Goal: Communication & Community: Participate in discussion

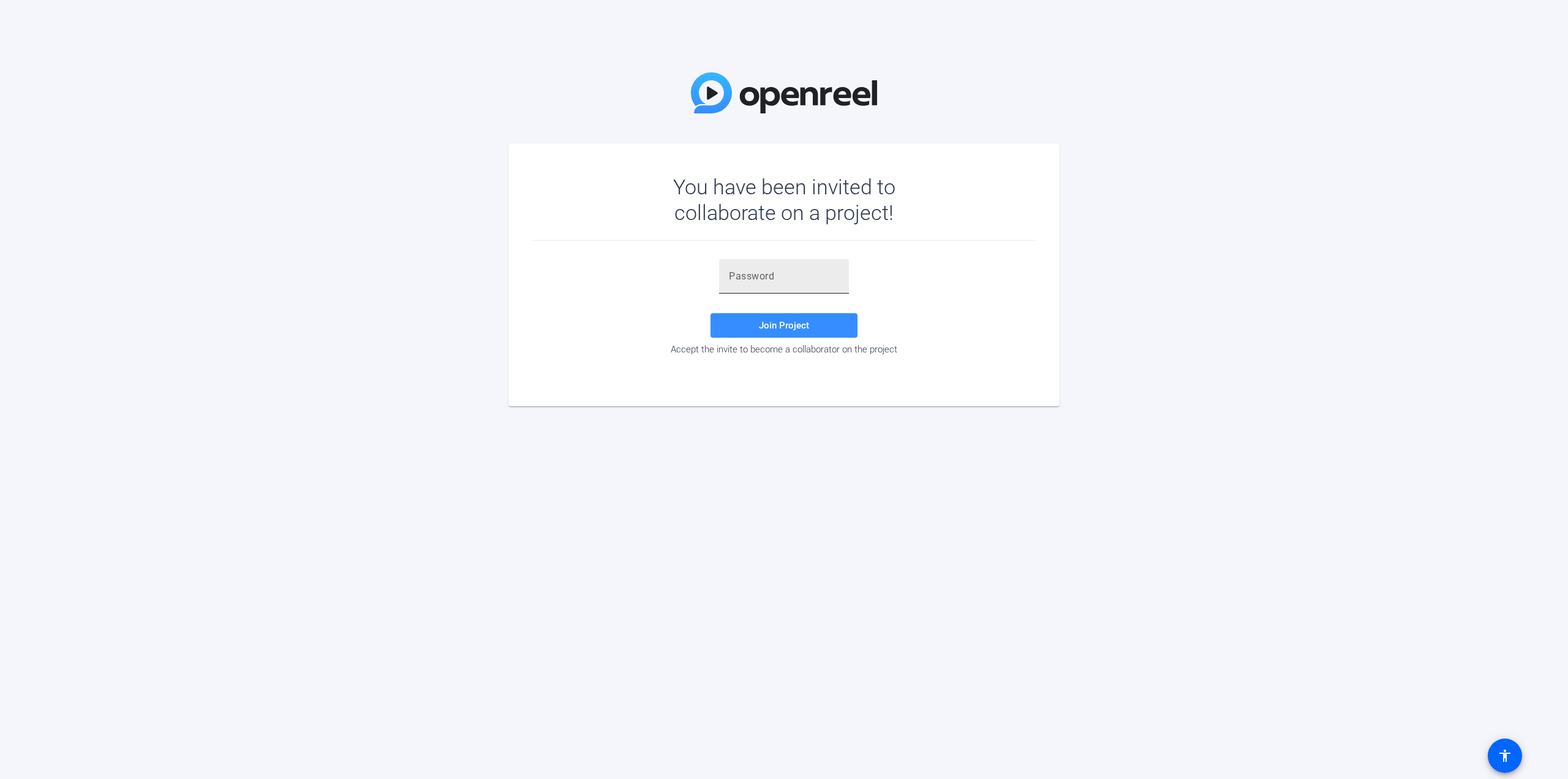
click at [757, 280] on input "text" at bounding box center [784, 276] width 110 height 15
type input "lubMzl"
click at [769, 327] on span "Join Project" at bounding box center [784, 325] width 50 height 11
drag, startPoint x: 812, startPoint y: 277, endPoint x: 424, endPoint y: 269, distance: 388.1
click at [424, 269] on div "You have been invited to collaborate on a project! lubMzl Invalid token, email …" at bounding box center [784, 389] width 1568 height 779
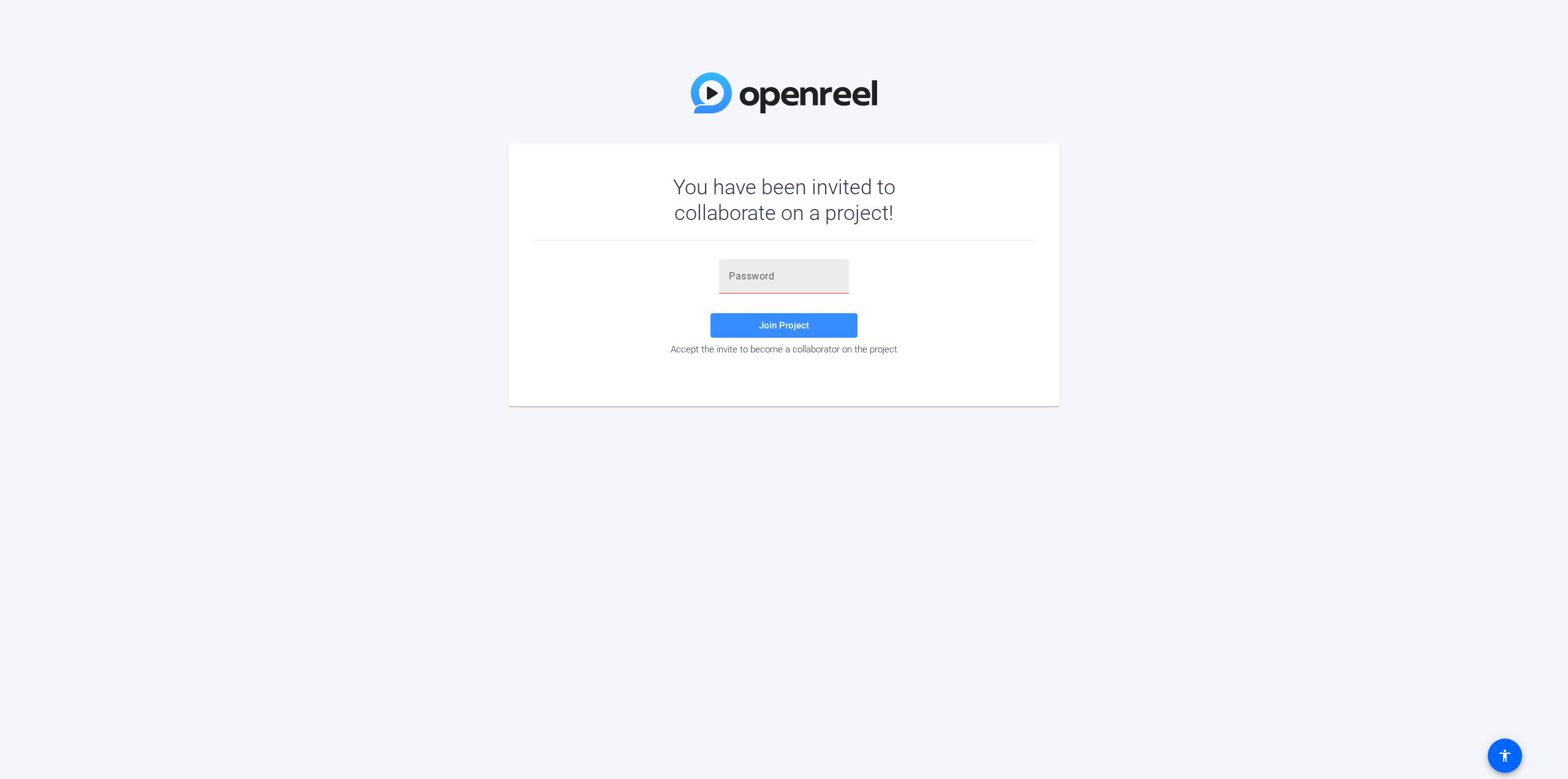
click at [829, 263] on div at bounding box center [784, 276] width 110 height 34
paste input "IubMzl"
type input "IubMzl"
click at [784, 328] on span "Join Project" at bounding box center [784, 325] width 50 height 11
click at [803, 278] on input "text" at bounding box center [784, 276] width 110 height 15
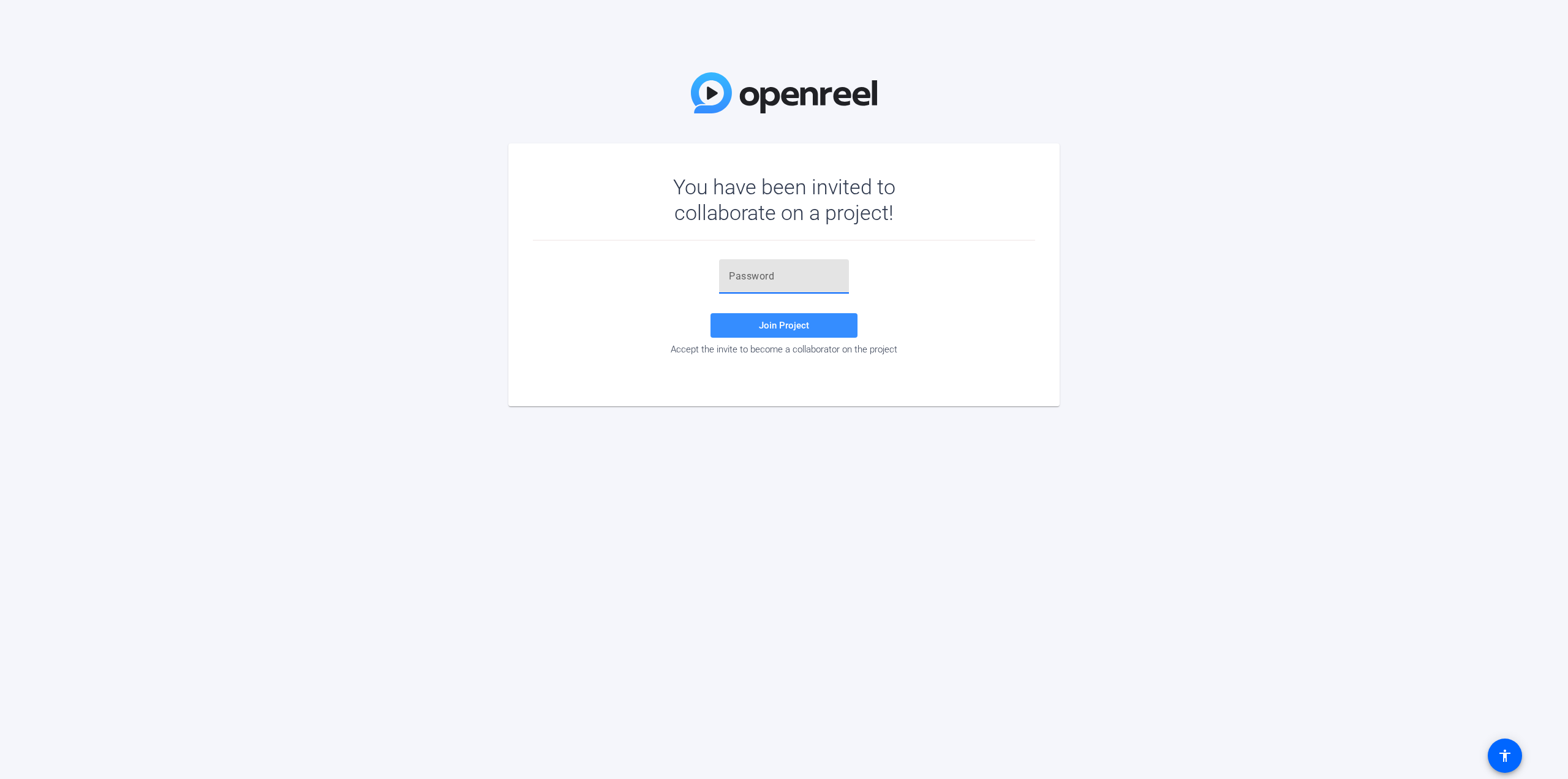
paste input "IubMzl"
type input "IubMzl"
click at [798, 308] on div "IubMzl Join Project Accept the invite to become a collaborator on the project" at bounding box center [784, 307] width 502 height 96
click at [798, 321] on span "Join Project" at bounding box center [784, 325] width 50 height 11
drag, startPoint x: 1208, startPoint y: 476, endPoint x: 1124, endPoint y: 467, distance: 84.5
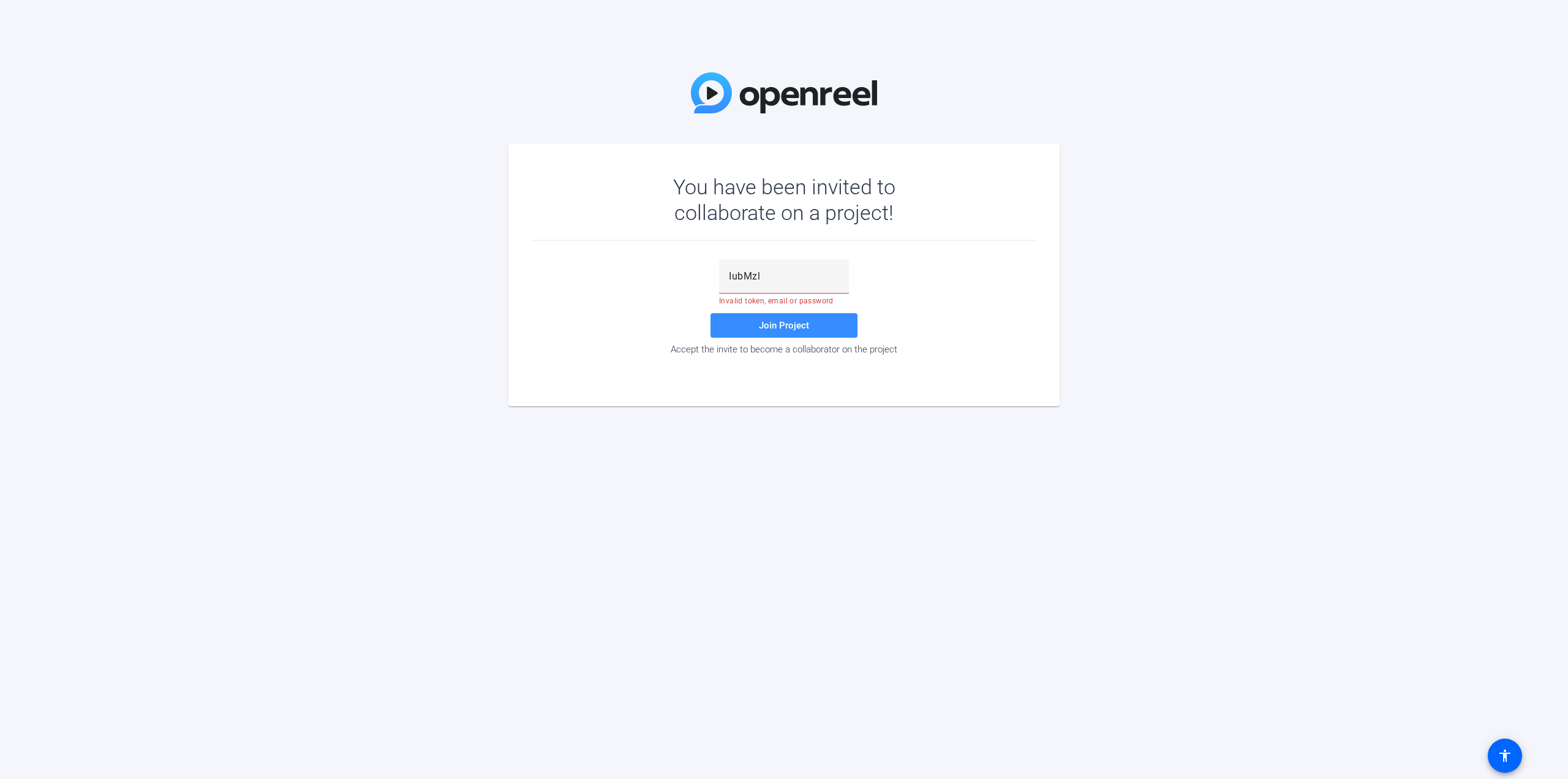
click at [1208, 476] on div "You have been invited to collaborate on a project! IubMzl Invalid token, email …" at bounding box center [784, 389] width 1568 height 779
click at [771, 283] on input "IubMzl" at bounding box center [784, 276] width 110 height 15
paste input "L=f1dT"
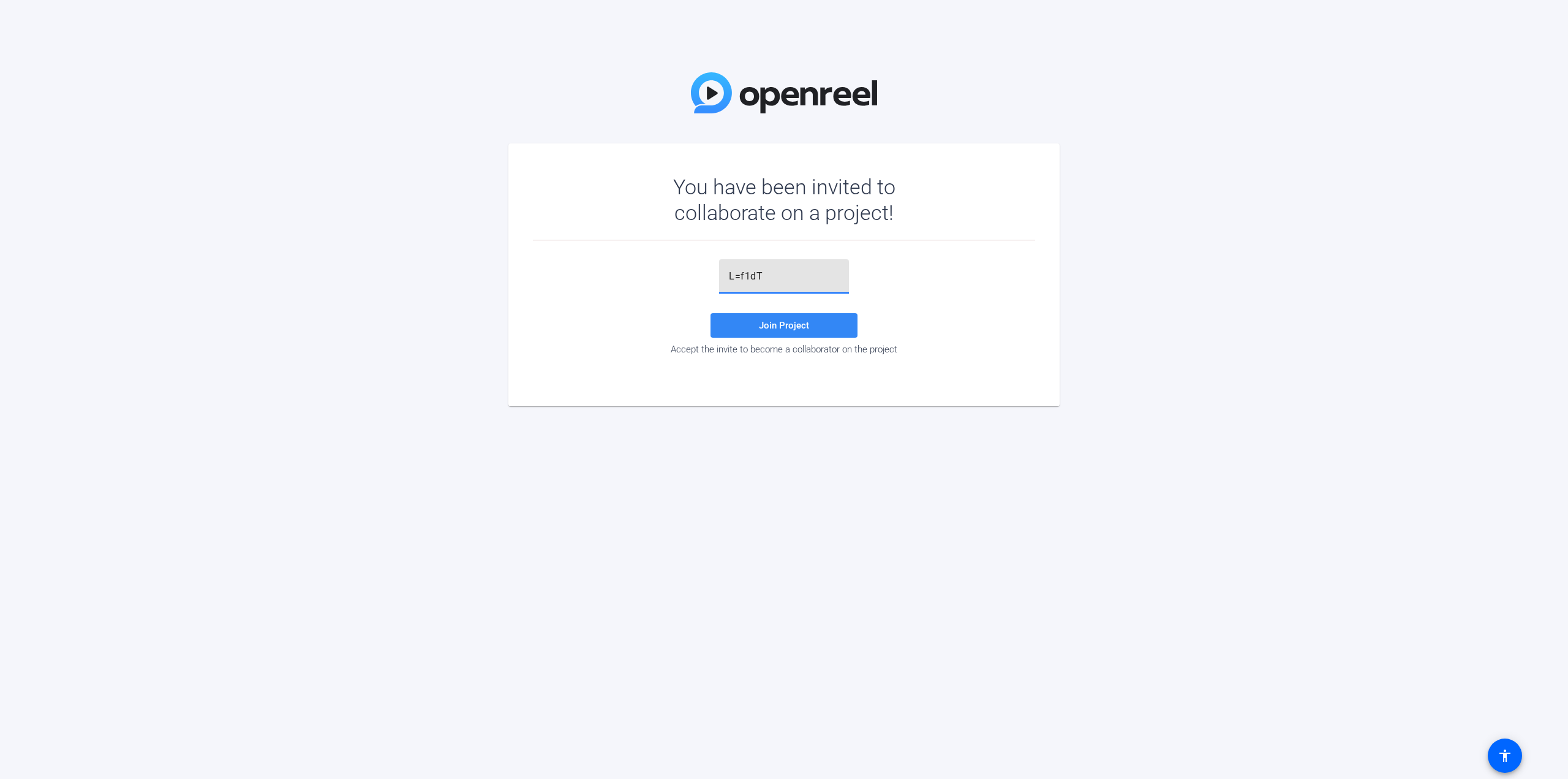
type input "L=f1dT"
click at [770, 320] on span "Join Project" at bounding box center [784, 325] width 50 height 11
drag, startPoint x: 768, startPoint y: 276, endPoint x: 456, endPoint y: 235, distance: 314.7
click at [472, 236] on div "You have been invited to collaborate on a project! L=f1dT Invalid token, email …" at bounding box center [784, 389] width 1568 height 779
type input "L=f1dT"
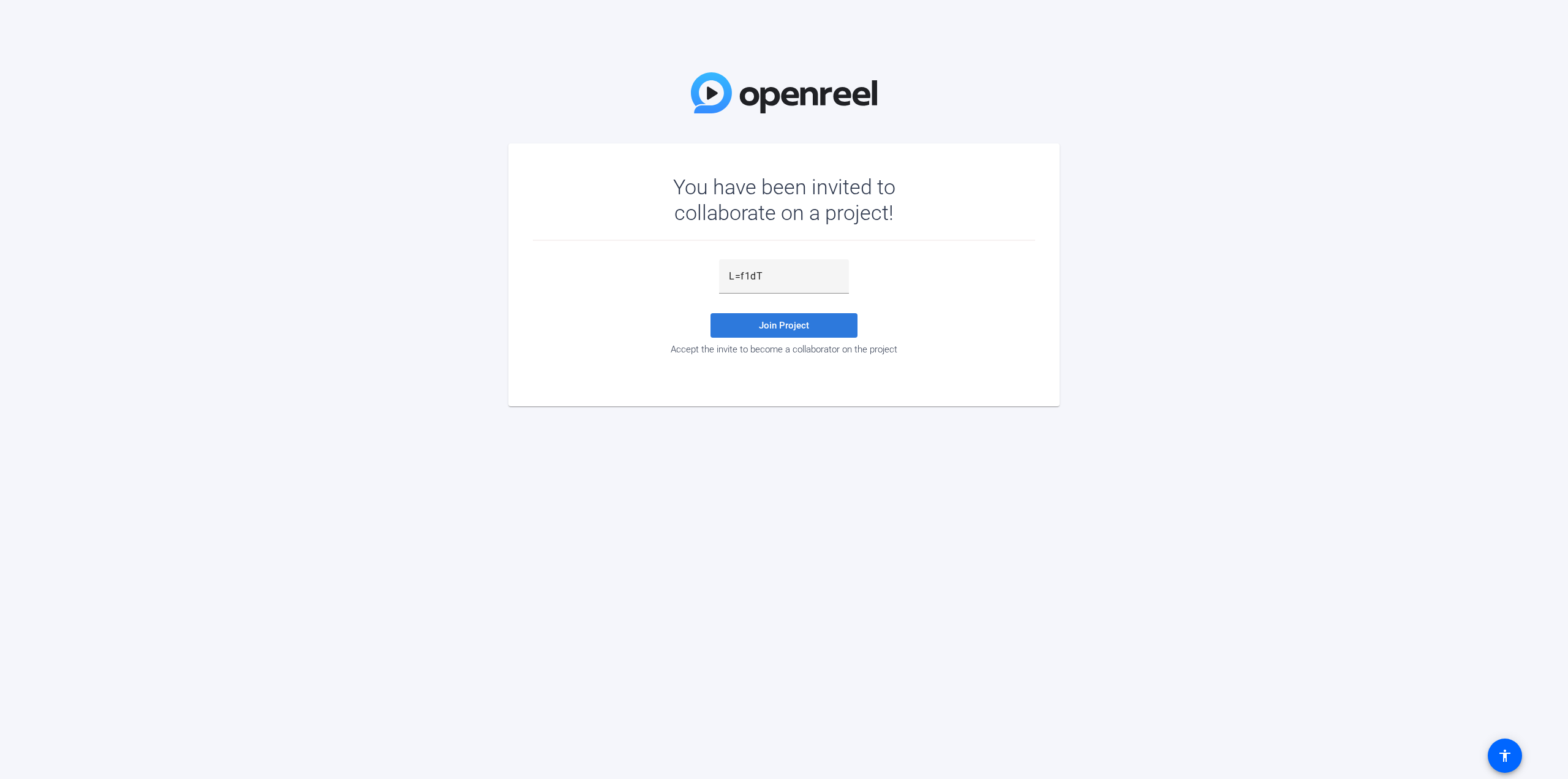
click at [792, 321] on span "Join Project" at bounding box center [784, 325] width 50 height 11
click at [752, 289] on div at bounding box center [784, 276] width 110 height 34
type input "lubMzl"
click at [774, 325] on span "Join Project" at bounding box center [784, 325] width 50 height 11
click at [718, 616] on div "You have been invited to collaborate on a project! lubMzl Invalid token, email …" at bounding box center [784, 389] width 1568 height 779
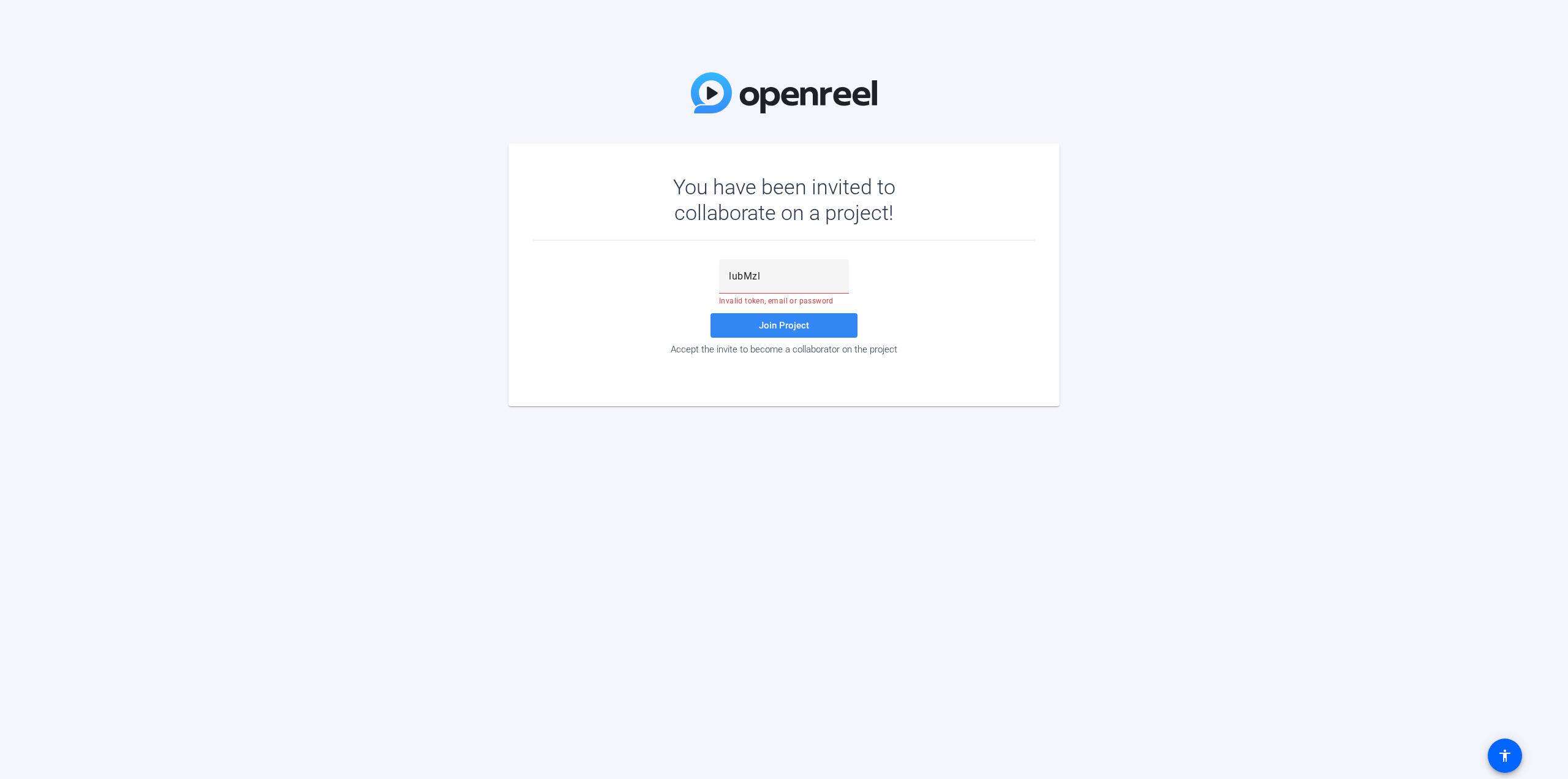
click at [812, 323] on span at bounding box center [784, 325] width 147 height 29
click at [1002, 416] on div "You have been invited to collaborate on a project! lubMzl Invalid token, email …" at bounding box center [784, 389] width 1568 height 779
click at [777, 280] on input "text" at bounding box center [784, 276] width 110 height 15
drag, startPoint x: 777, startPoint y: 280, endPoint x: 745, endPoint y: 281, distance: 32.0
click at [745, 281] on input "text" at bounding box center [784, 276] width 110 height 15
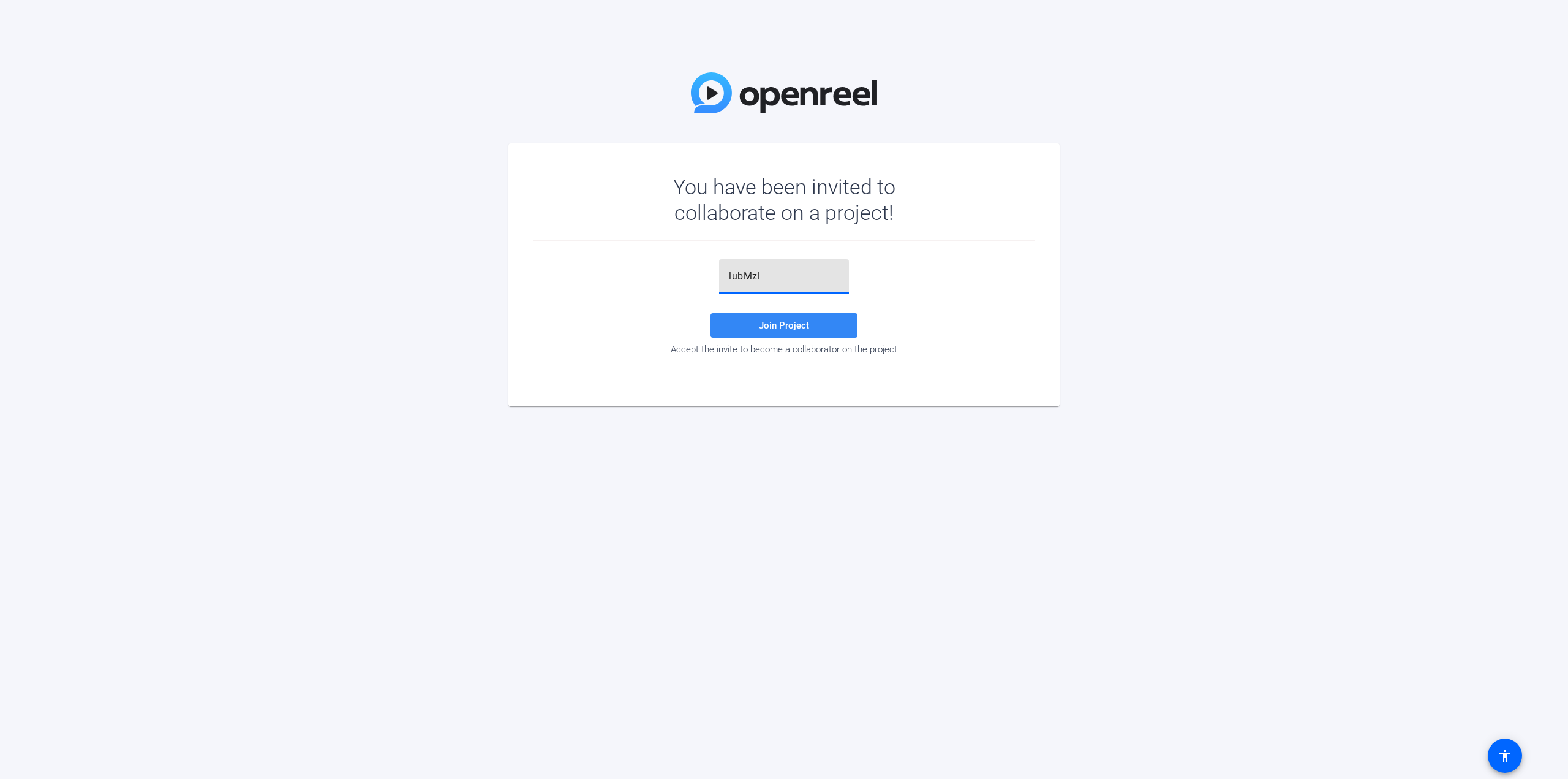
type input "lubMzl"
click at [772, 327] on span "Join Project" at bounding box center [784, 325] width 50 height 11
drag, startPoint x: 230, startPoint y: 35, endPoint x: 246, endPoint y: 21, distance: 21.3
click at [230, 35] on div "You have been invited to collaborate on a project! lubMzl Invalid token, email …" at bounding box center [784, 389] width 1568 height 779
click at [782, 276] on input "text" at bounding box center [784, 276] width 110 height 15
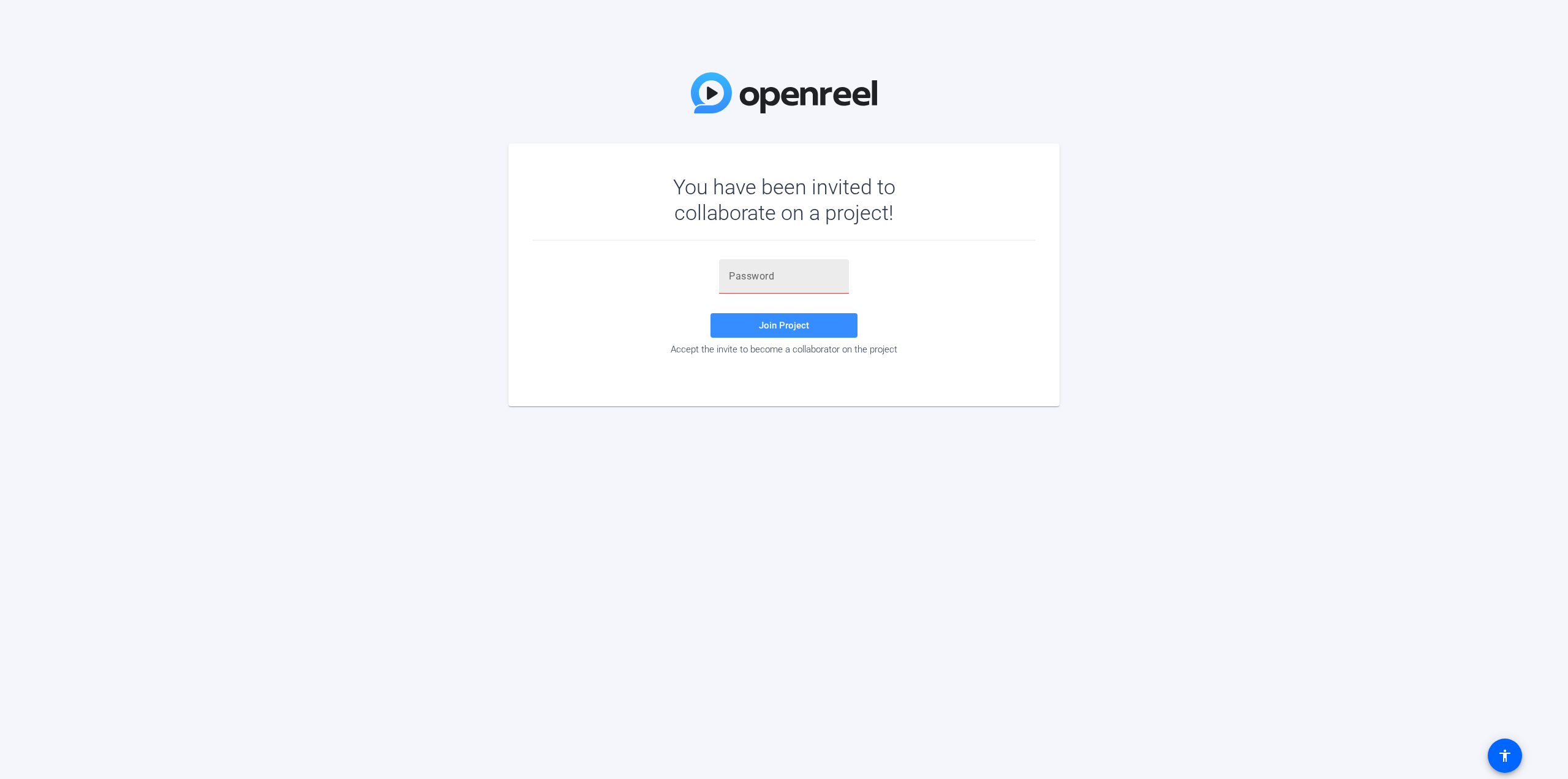
click at [759, 275] on input "text" at bounding box center [784, 276] width 110 height 15
type input "lubMzl"
click at [761, 320] on span "Join Project" at bounding box center [784, 325] width 50 height 11
click at [758, 259] on div at bounding box center [784, 276] width 110 height 34
type input "lubMzl"
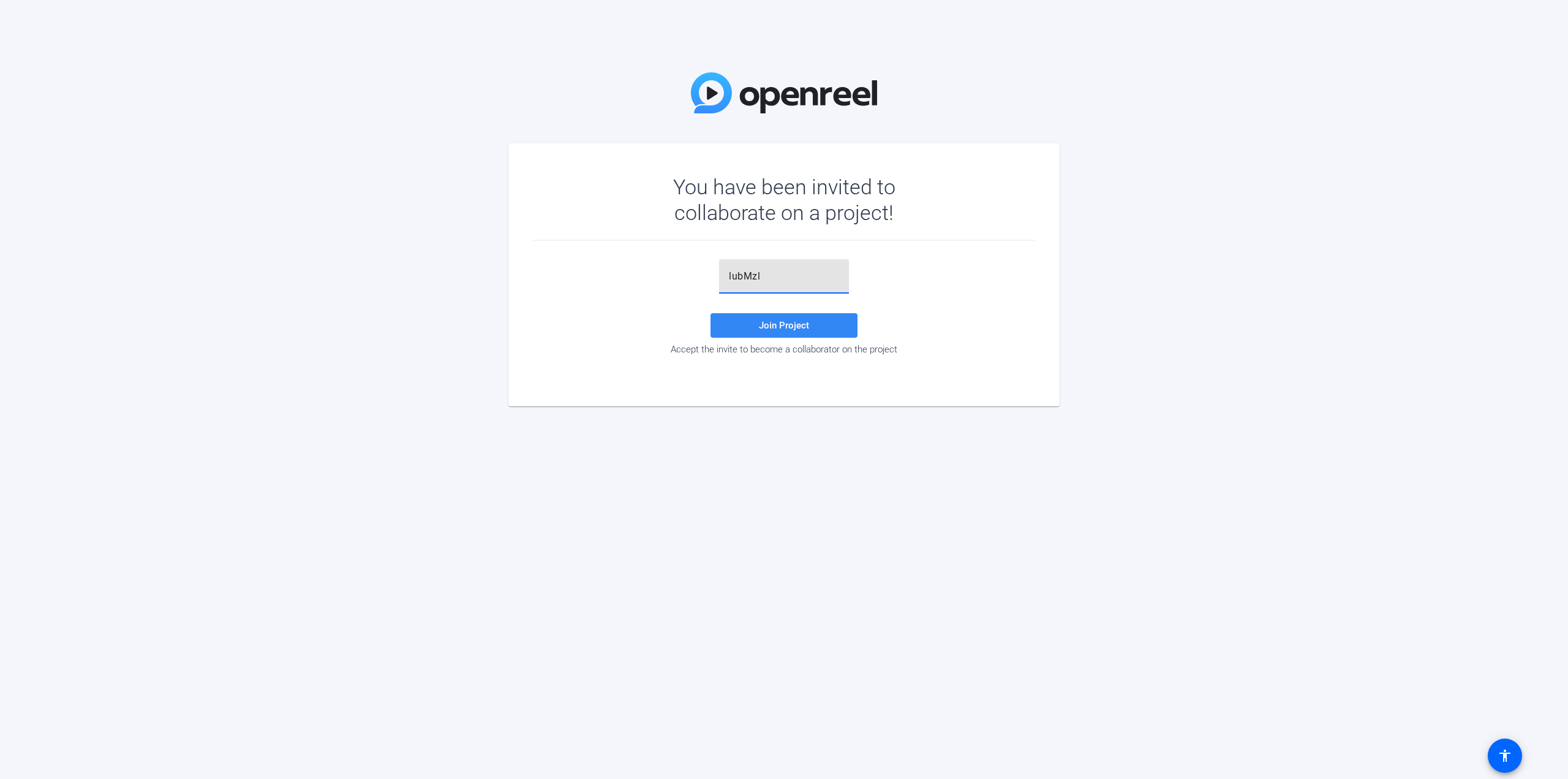
click at [761, 322] on span "Join Project" at bounding box center [784, 325] width 50 height 11
click at [732, 283] on input "text" at bounding box center [784, 276] width 110 height 15
type input "O6Yl^m"
click at [753, 325] on span at bounding box center [784, 325] width 147 height 29
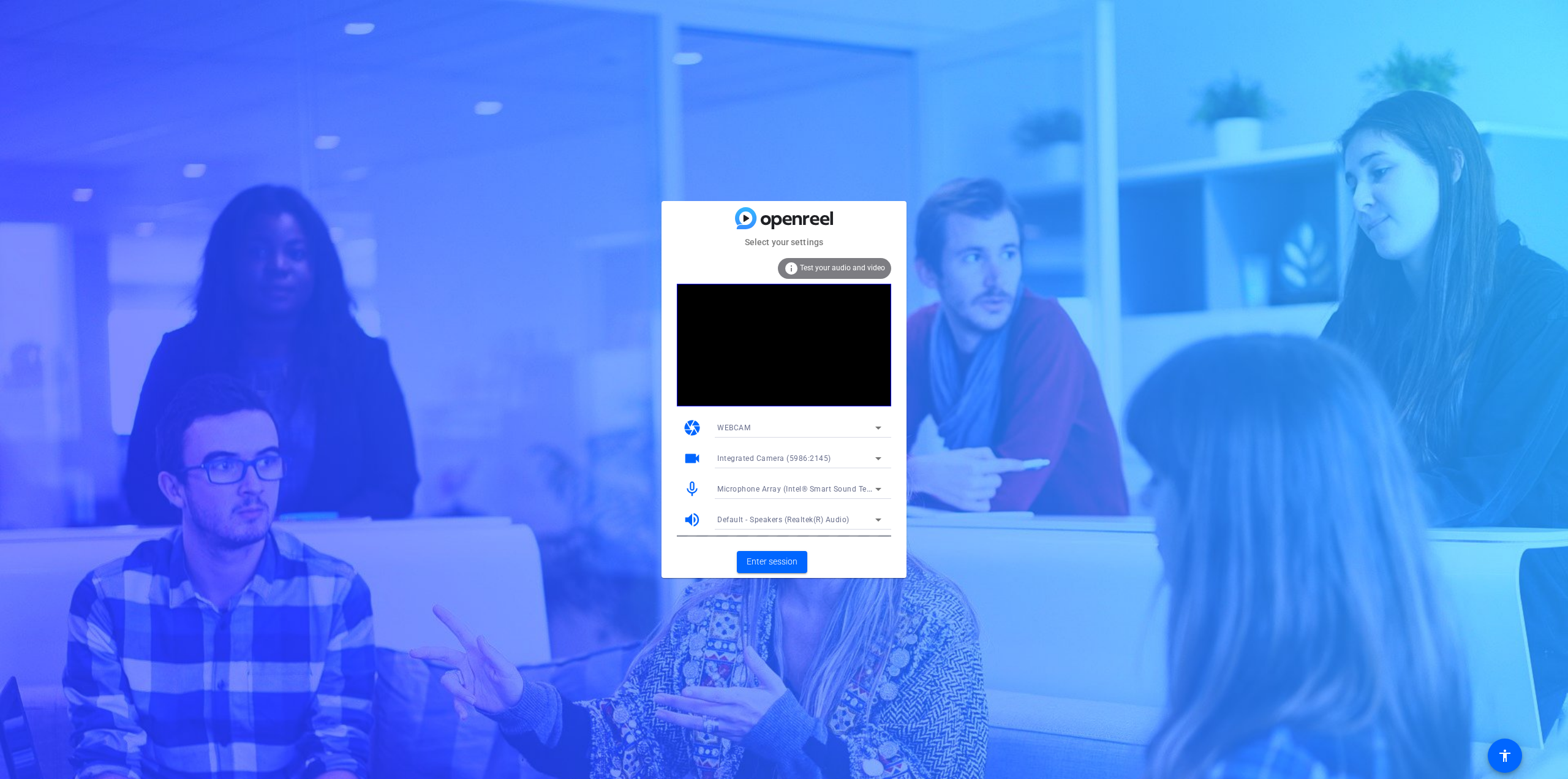
click at [695, 490] on mat-icon "mic_none" at bounding box center [692, 489] width 19 height 19
click at [872, 489] on icon at bounding box center [877, 489] width 15 height 15
click at [872, 489] on div at bounding box center [784, 389] width 1568 height 779
click at [781, 559] on span "Enter session" at bounding box center [772, 561] width 51 height 13
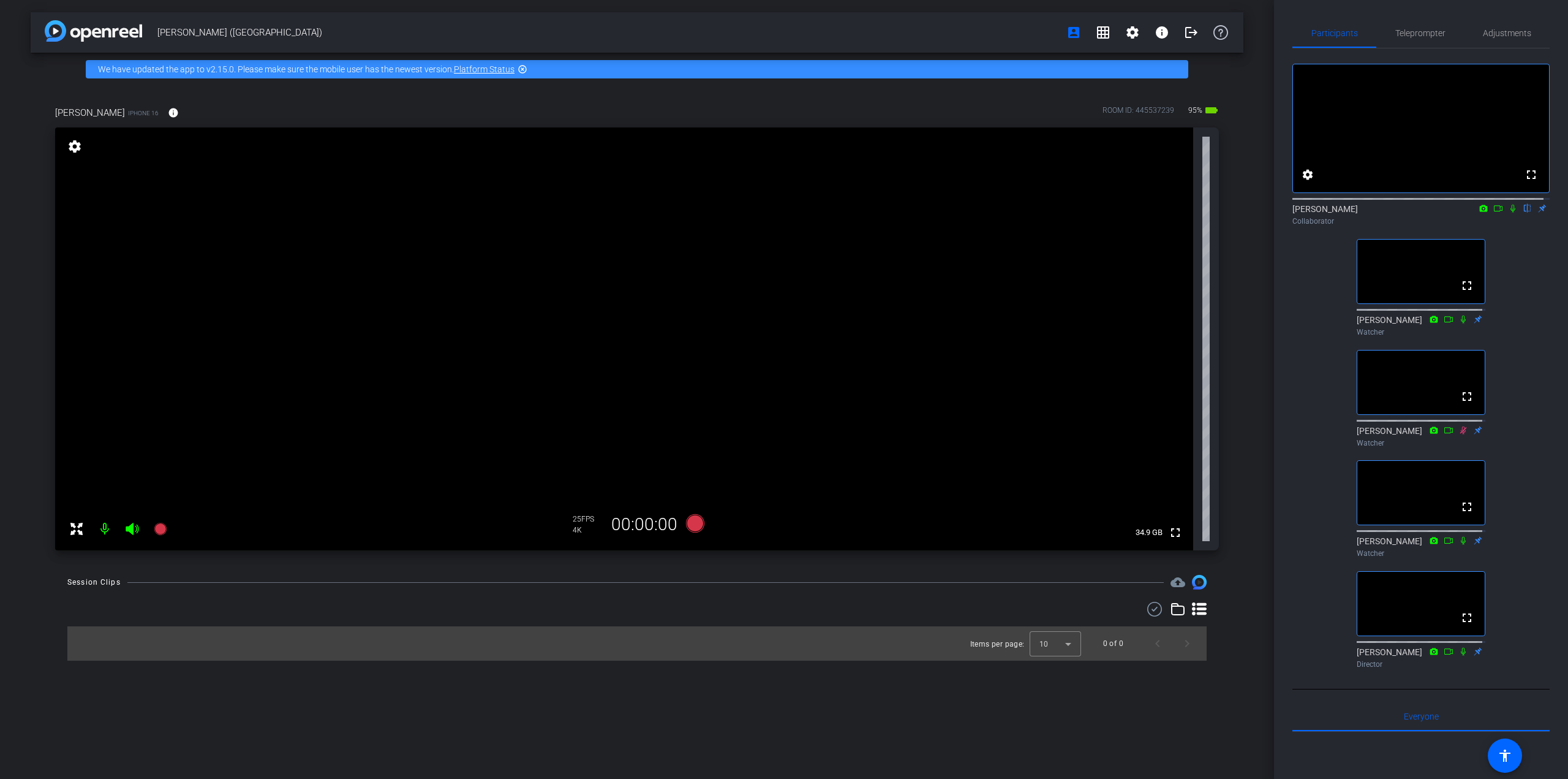
click at [1508, 213] on icon at bounding box center [1512, 208] width 10 height 9
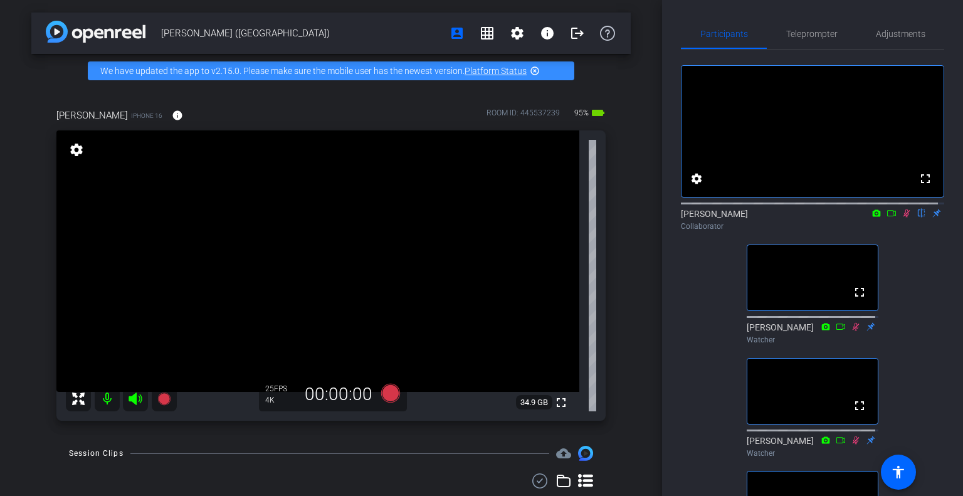
drag, startPoint x: 898, startPoint y: 224, endPoint x: 916, endPoint y: 280, distance: 59.1
click at [903, 218] on icon at bounding box center [906, 213] width 7 height 8
click at [901, 218] on icon at bounding box center [906, 213] width 10 height 9
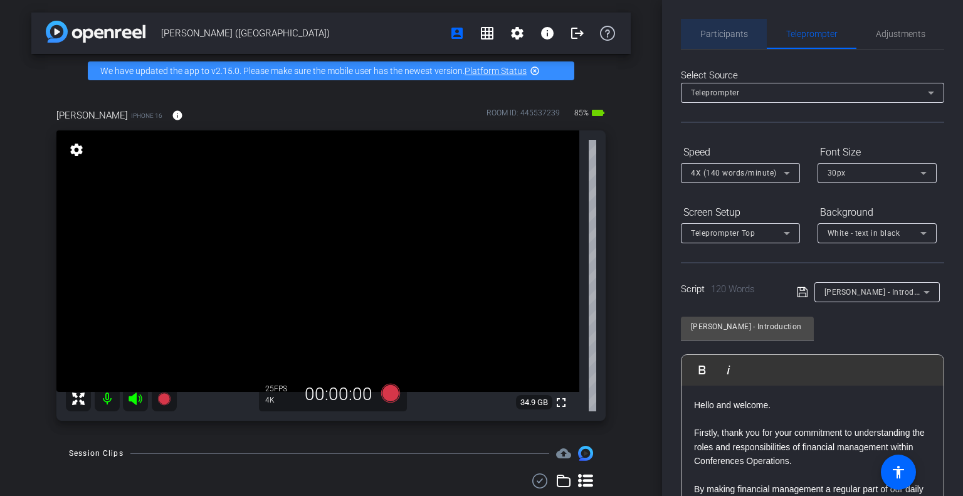
click at [737, 27] on span "Participants" at bounding box center [724, 34] width 48 height 30
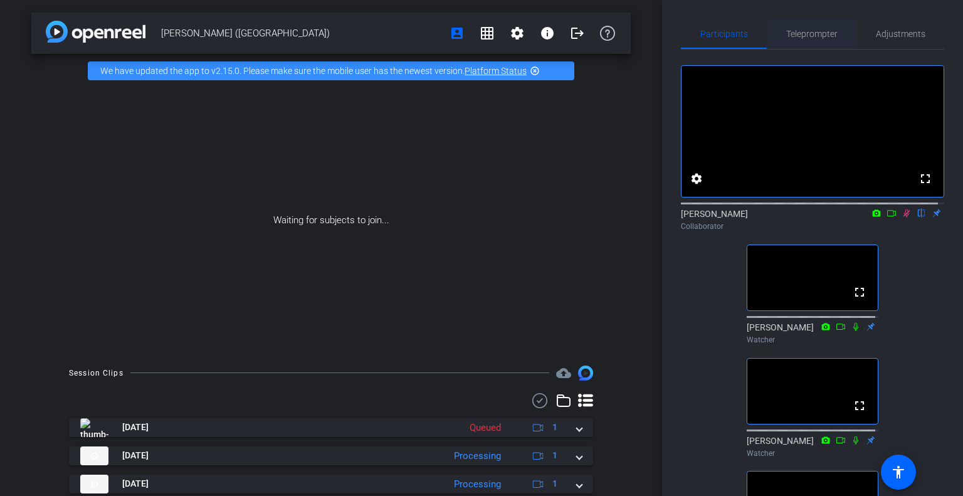
click at [802, 30] on span "Teleprompter" at bounding box center [811, 33] width 51 height 9
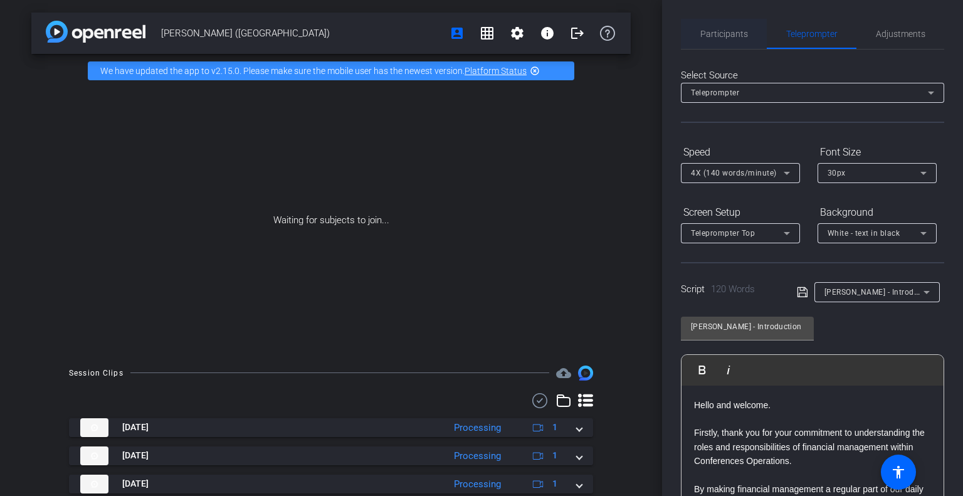
click at [731, 34] on span "Participants" at bounding box center [724, 33] width 48 height 9
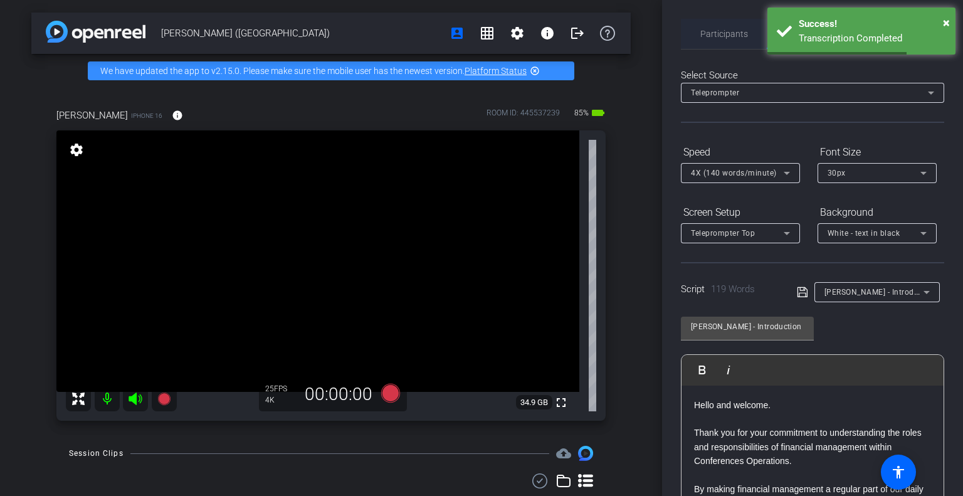
click at [721, 29] on span "Participants" at bounding box center [724, 33] width 48 height 9
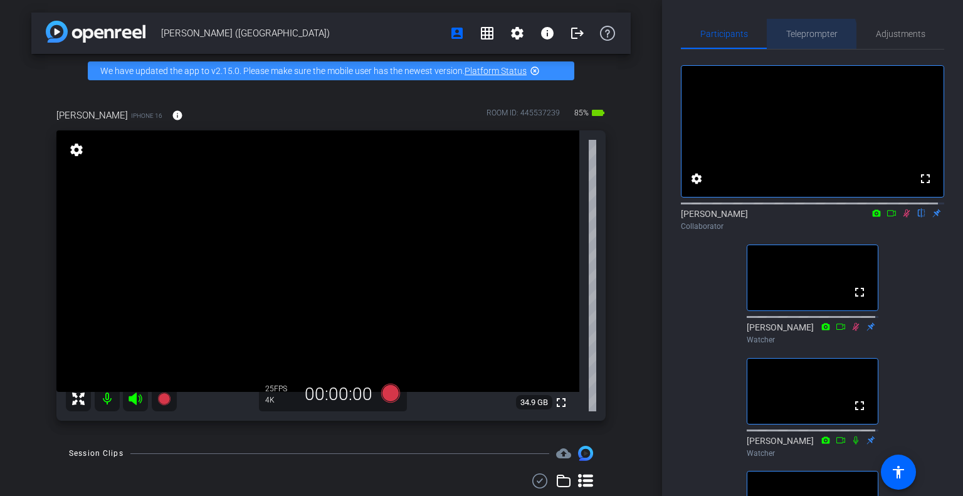
click at [800, 39] on span "Teleprompter" at bounding box center [811, 34] width 51 height 30
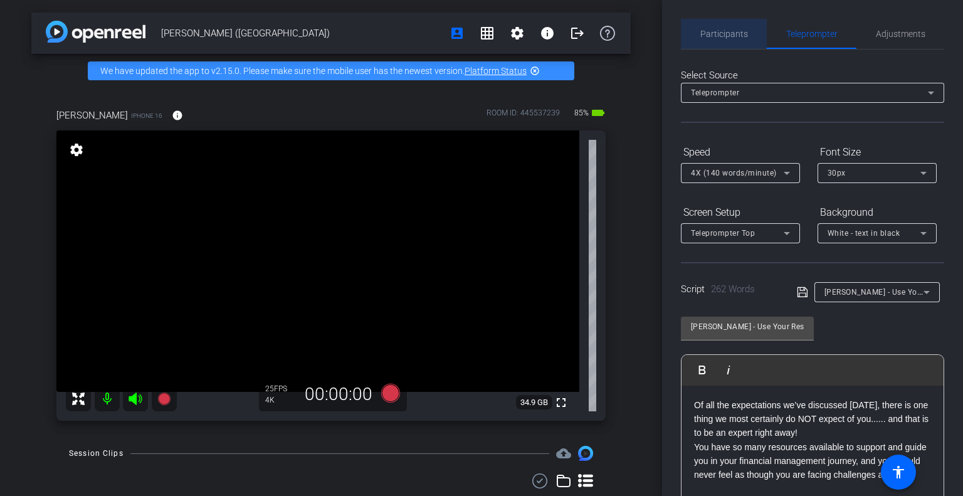
click at [737, 41] on span "Participants" at bounding box center [724, 34] width 48 height 30
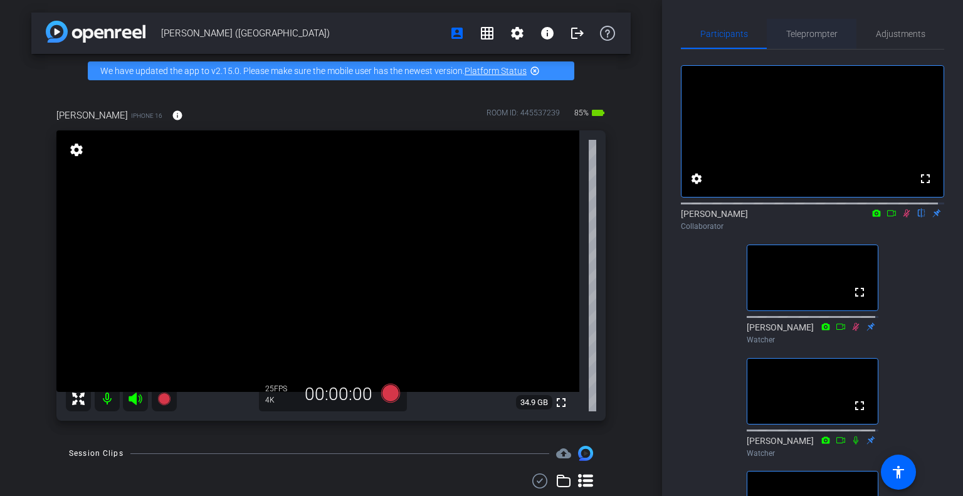
click at [808, 42] on span "Teleprompter" at bounding box center [811, 34] width 51 height 30
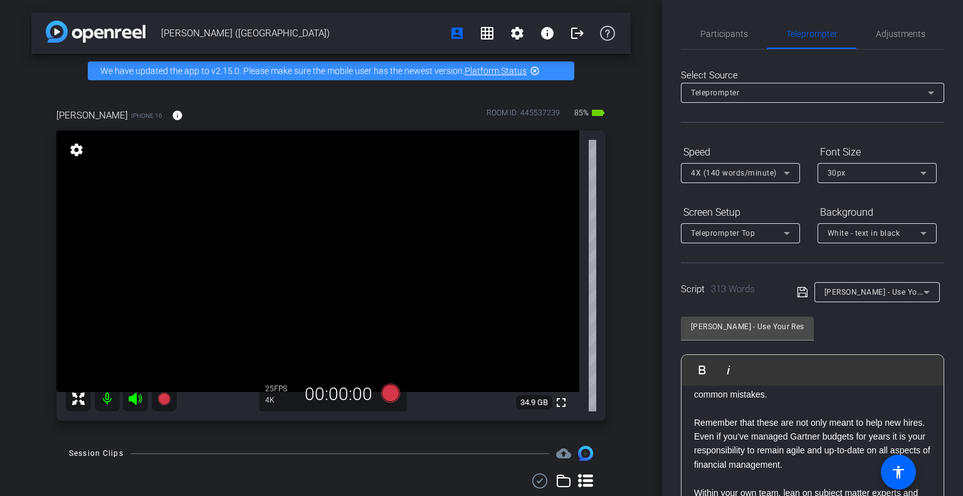
scroll to position [63, 0]
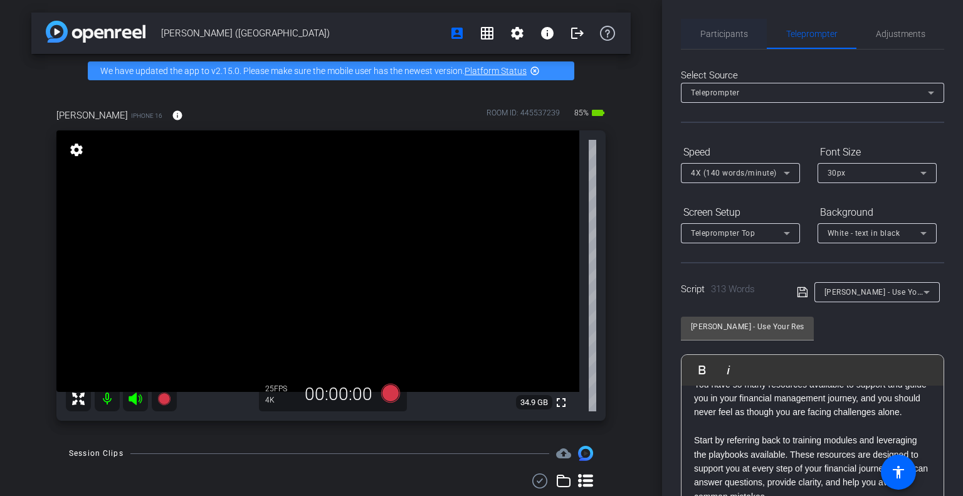
click at [724, 35] on span "Participants" at bounding box center [724, 33] width 48 height 9
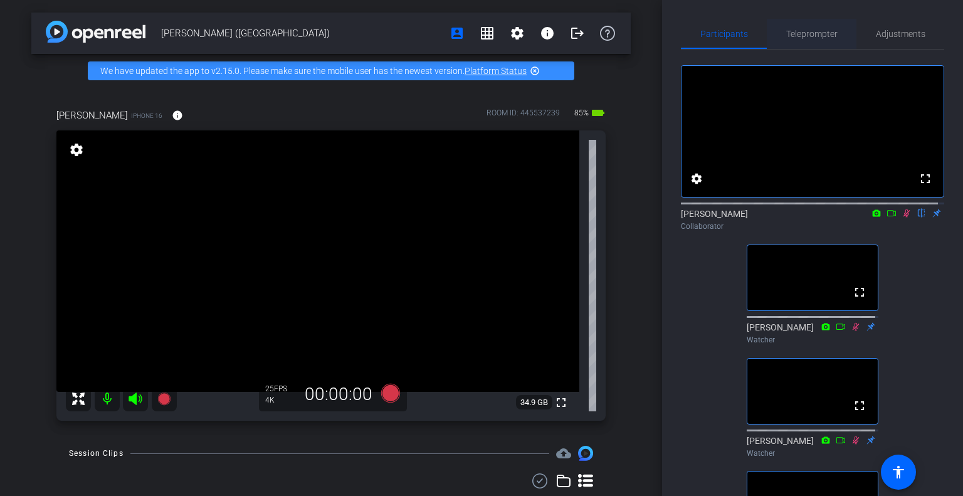
click at [812, 35] on span "Teleprompter" at bounding box center [811, 33] width 51 height 9
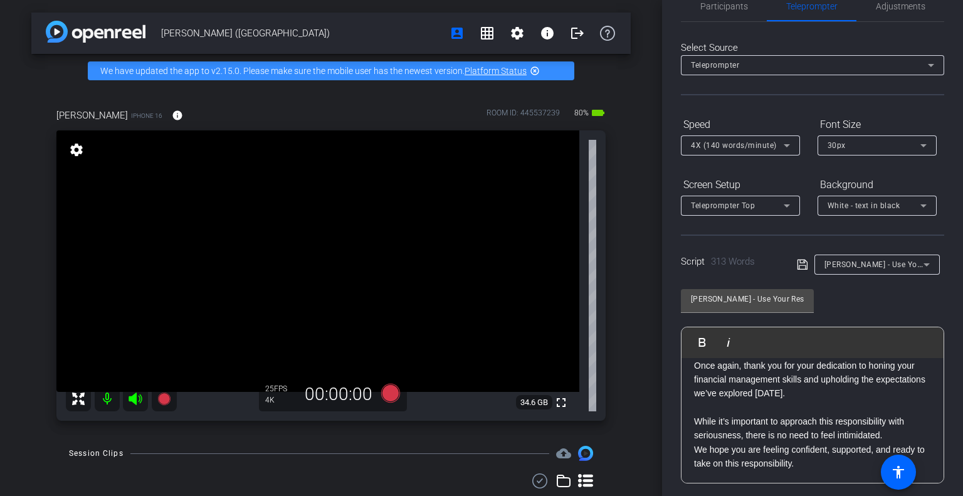
scroll to position [0, 0]
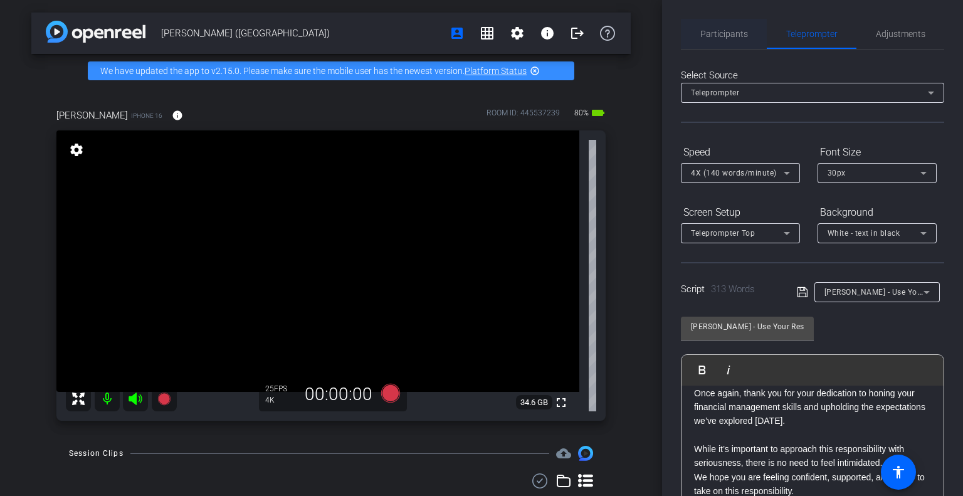
click at [737, 44] on span "Participants" at bounding box center [724, 34] width 48 height 30
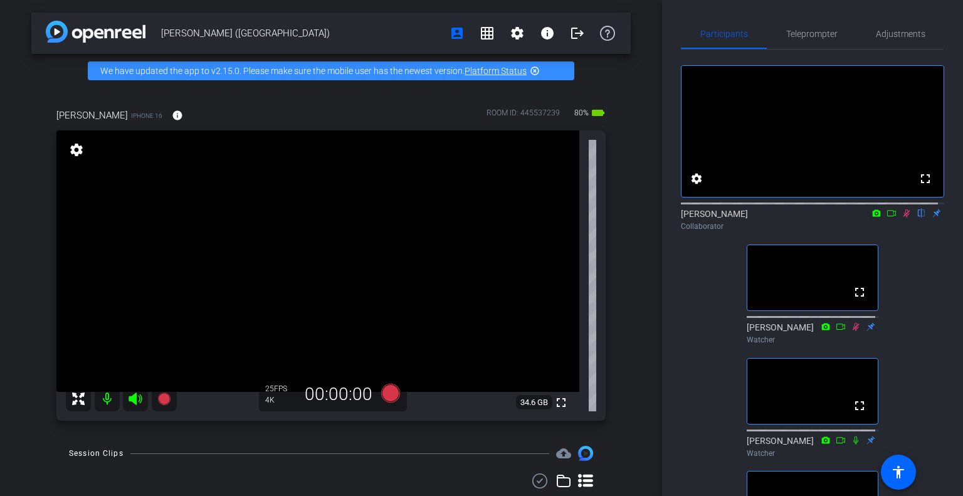
click at [903, 218] on icon at bounding box center [906, 213] width 10 height 9
click at [804, 45] on span "Teleprompter" at bounding box center [811, 34] width 51 height 30
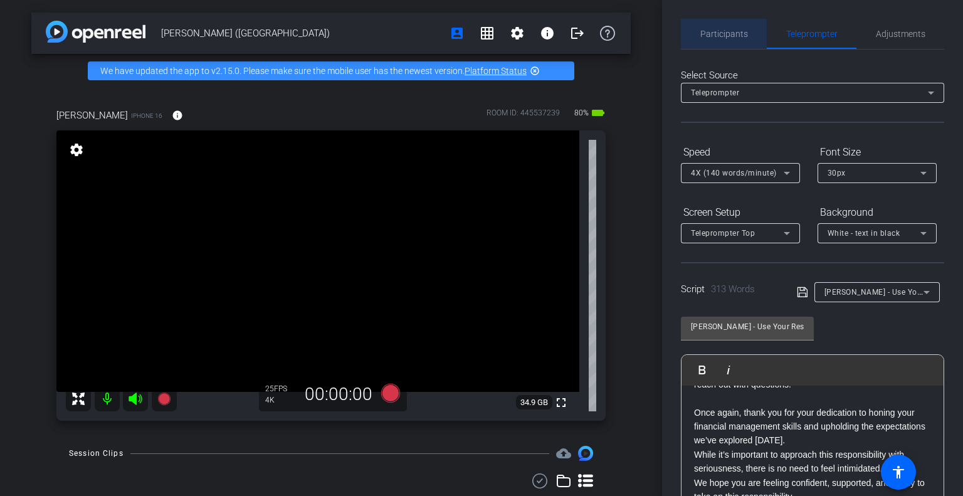
click at [739, 34] on span "Participants" at bounding box center [724, 33] width 48 height 9
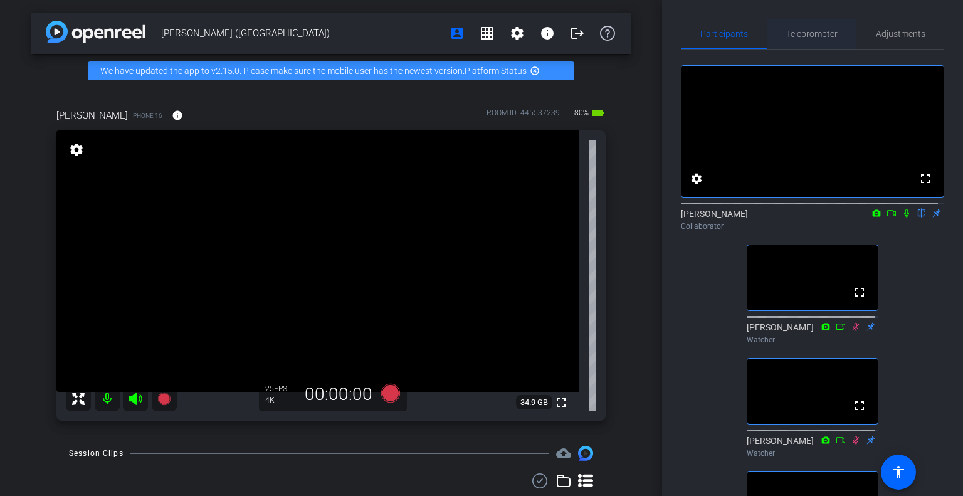
click at [821, 36] on span "Teleprompter" at bounding box center [811, 33] width 51 height 9
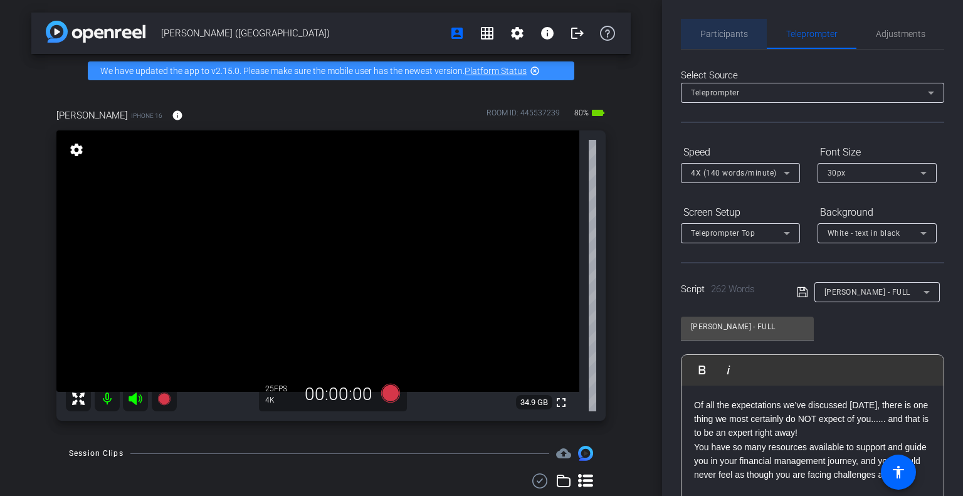
click at [752, 37] on div "Participants" at bounding box center [724, 34] width 86 height 30
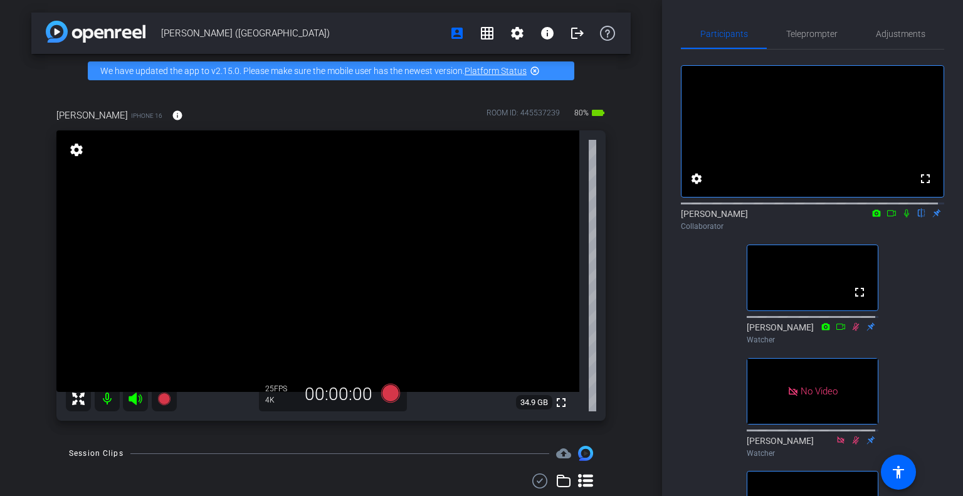
click at [904, 218] on icon at bounding box center [906, 213] width 5 height 8
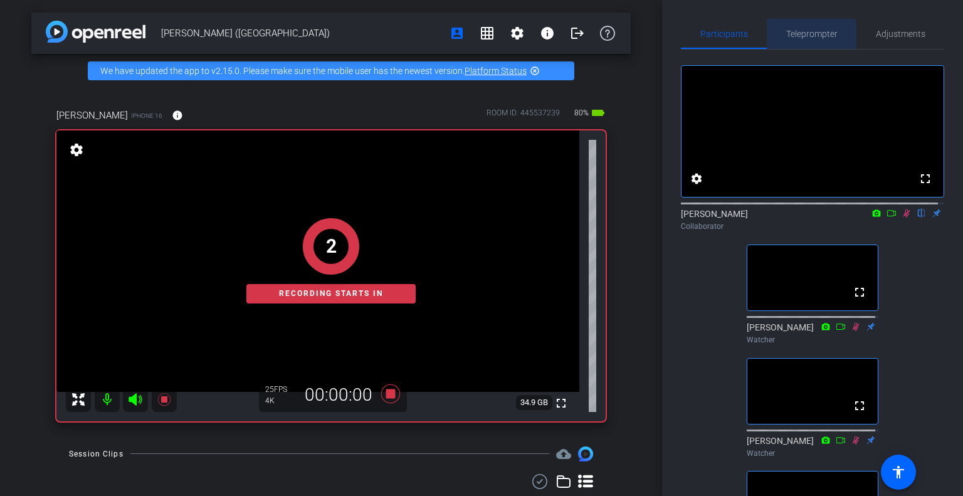
click at [786, 42] on span "Teleprompter" at bounding box center [811, 34] width 51 height 30
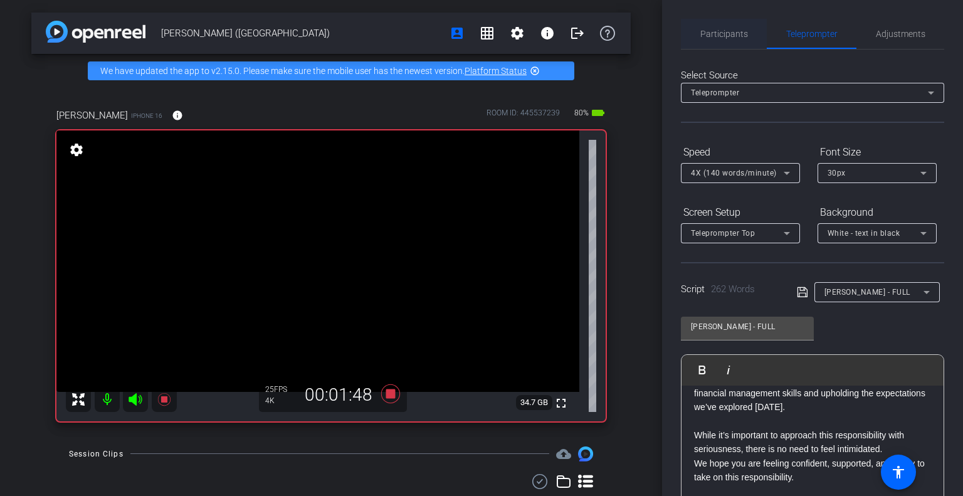
click at [732, 36] on span "Participants" at bounding box center [724, 33] width 48 height 9
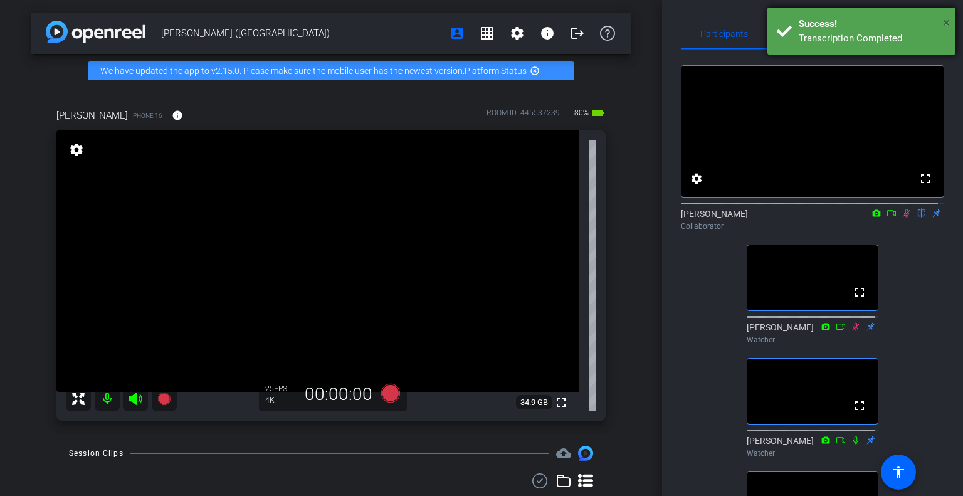
click at [949, 19] on span "×" at bounding box center [946, 22] width 7 height 15
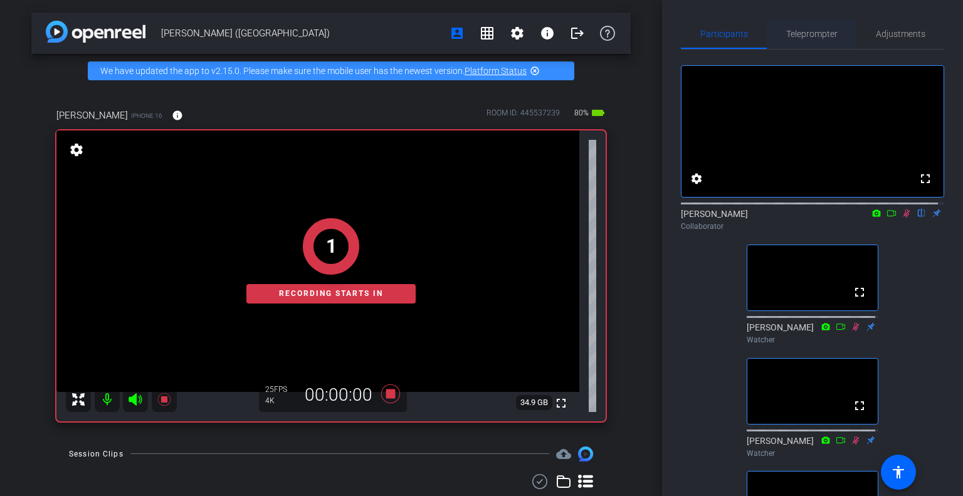
click at [787, 28] on span "Teleprompter" at bounding box center [811, 34] width 51 height 30
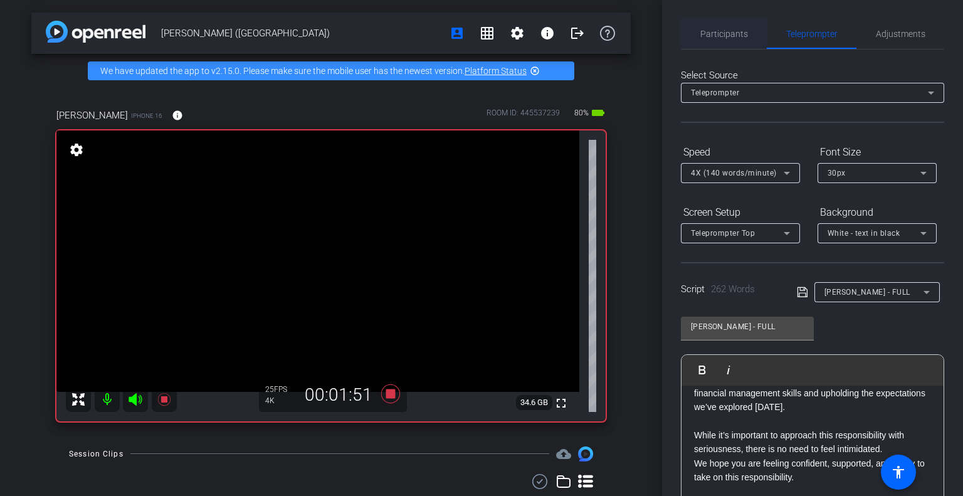
click at [730, 38] on span "Participants" at bounding box center [724, 33] width 48 height 9
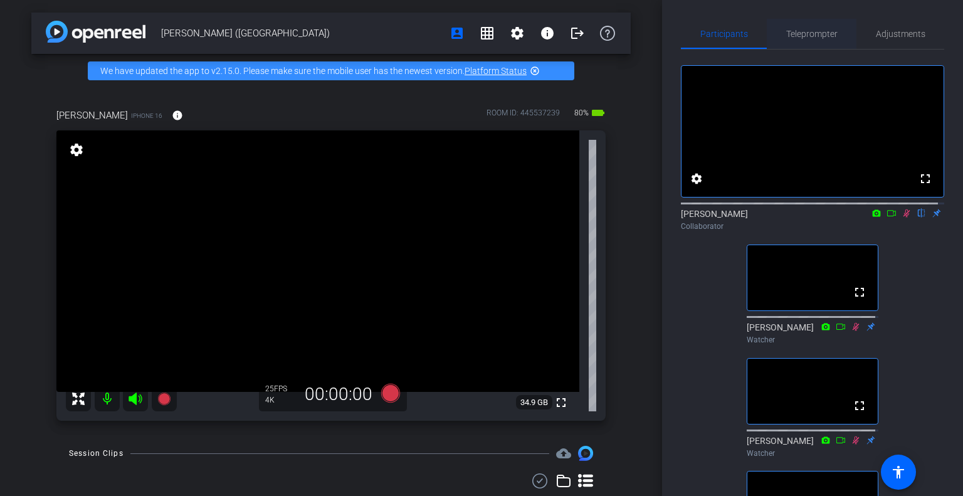
click at [817, 37] on span "Teleprompter" at bounding box center [811, 33] width 51 height 9
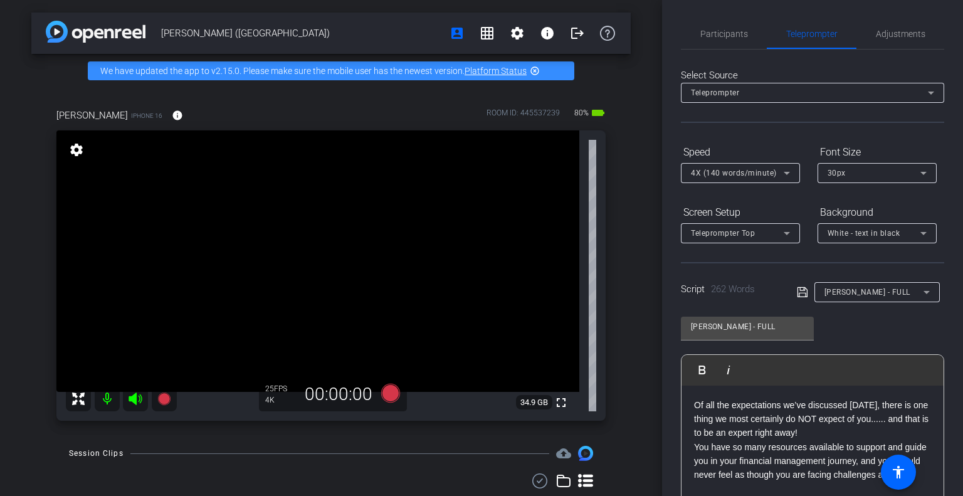
drag, startPoint x: 723, startPoint y: 42, endPoint x: 728, endPoint y: 52, distance: 10.9
click at [723, 42] on span "Participants" at bounding box center [724, 34] width 48 height 30
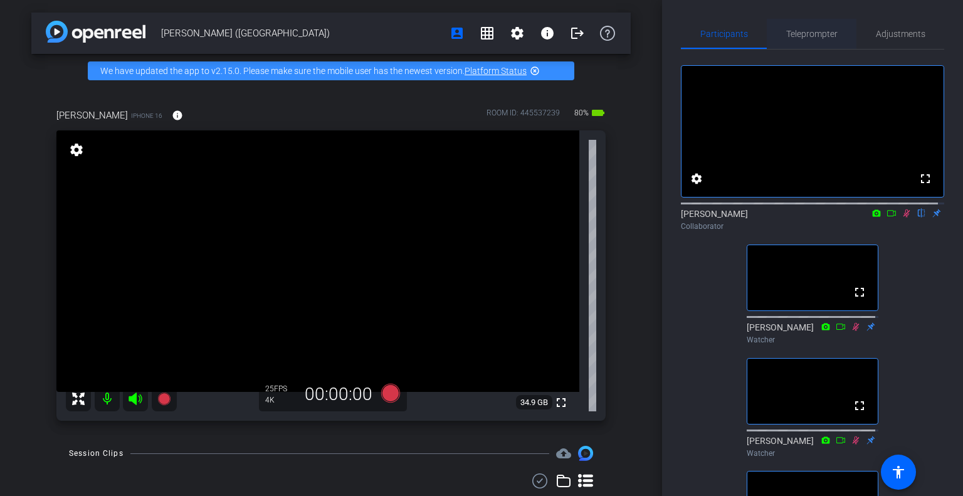
click at [812, 34] on span "Teleprompter" at bounding box center [811, 33] width 51 height 9
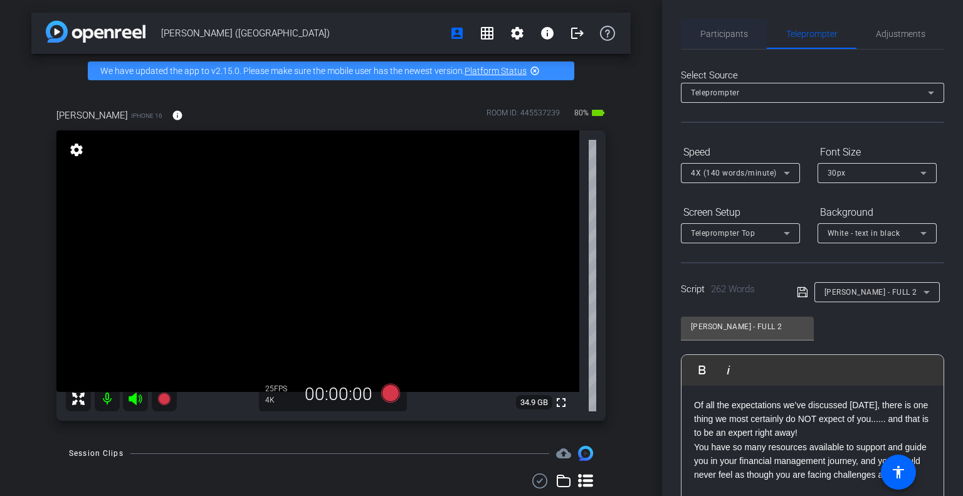
click at [705, 27] on span "Participants" at bounding box center [724, 34] width 48 height 30
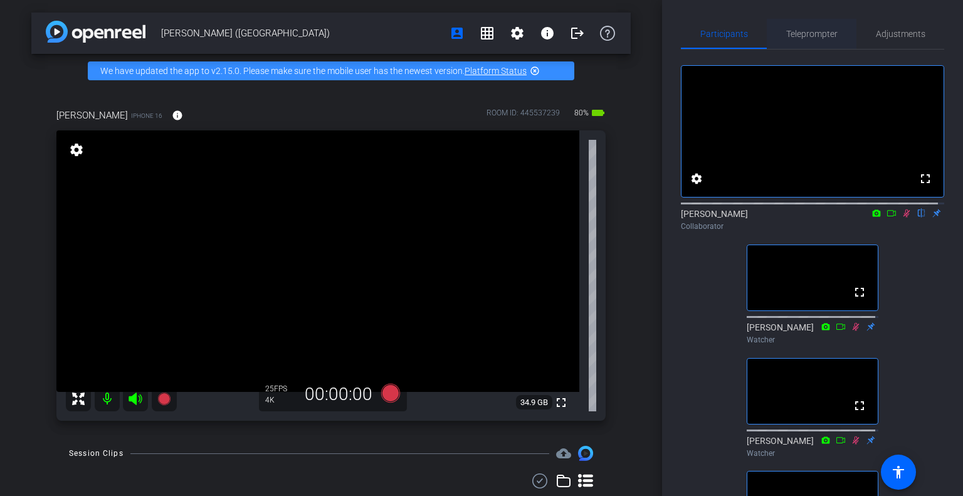
click at [790, 40] on span "Teleprompter" at bounding box center [811, 34] width 51 height 30
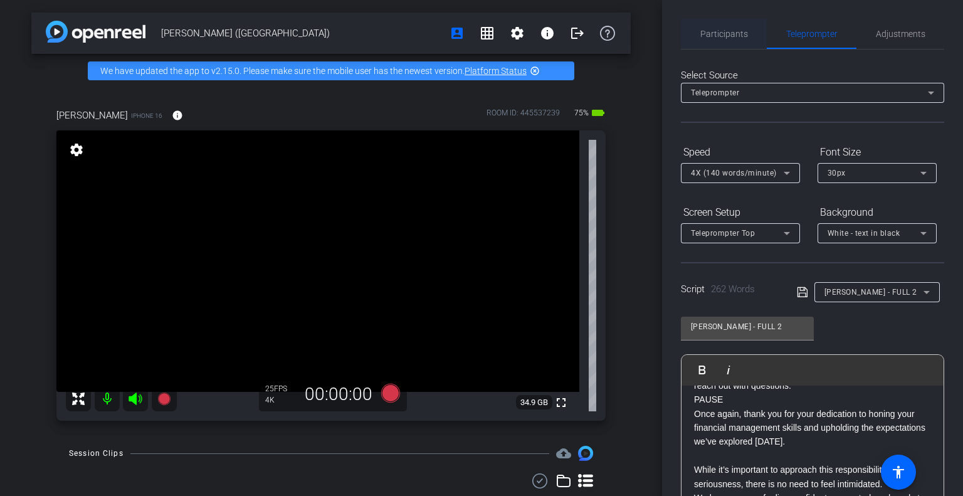
click at [719, 32] on span "Participants" at bounding box center [724, 33] width 48 height 9
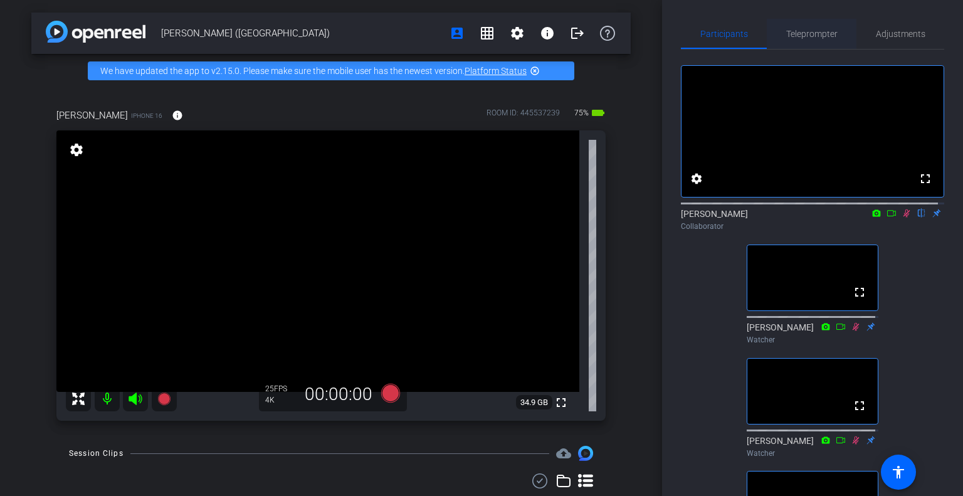
click at [812, 34] on span "Teleprompter" at bounding box center [811, 33] width 51 height 9
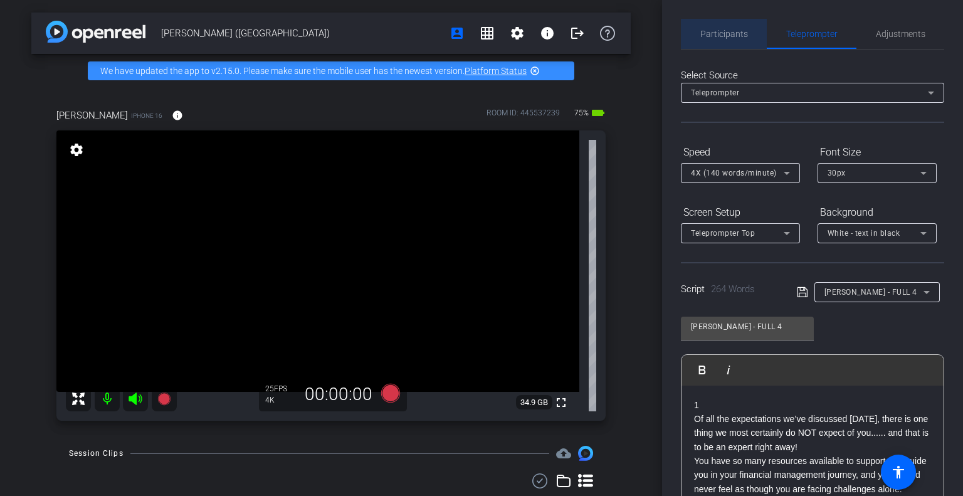
click at [730, 34] on span "Participants" at bounding box center [724, 33] width 48 height 9
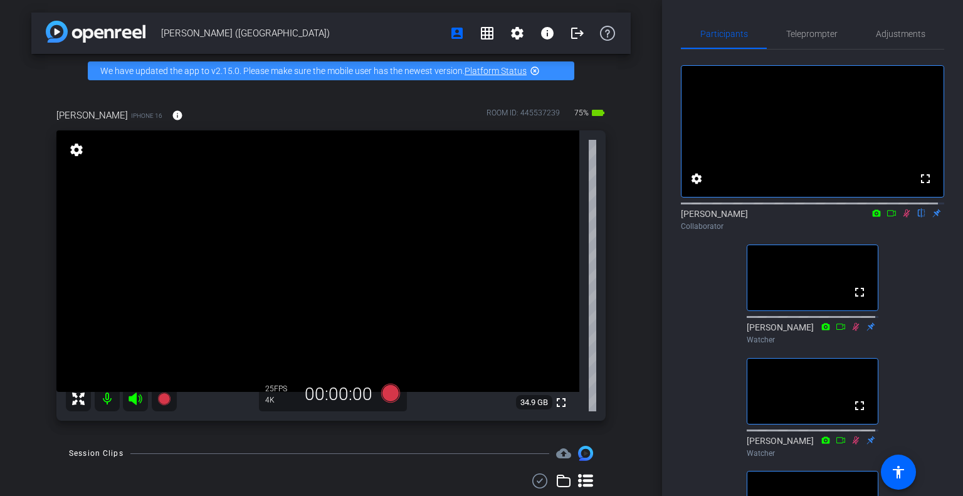
type input "[PERSON_NAME] - Introduction"
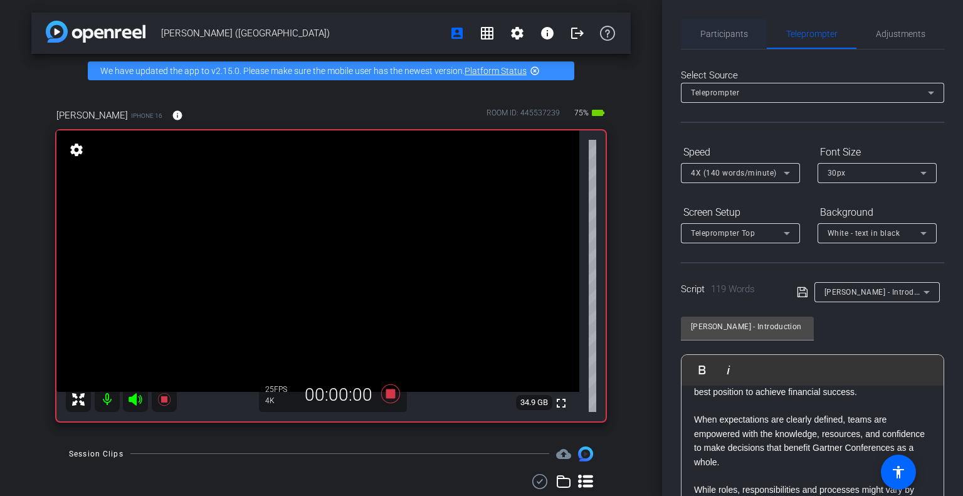
click at [725, 37] on span "Participants" at bounding box center [724, 33] width 48 height 9
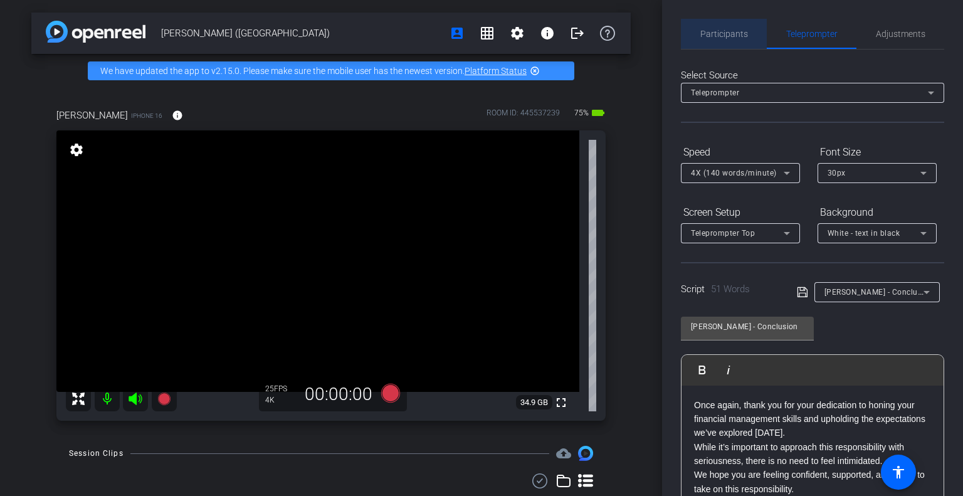
click at [735, 31] on span "Participants" at bounding box center [724, 33] width 48 height 9
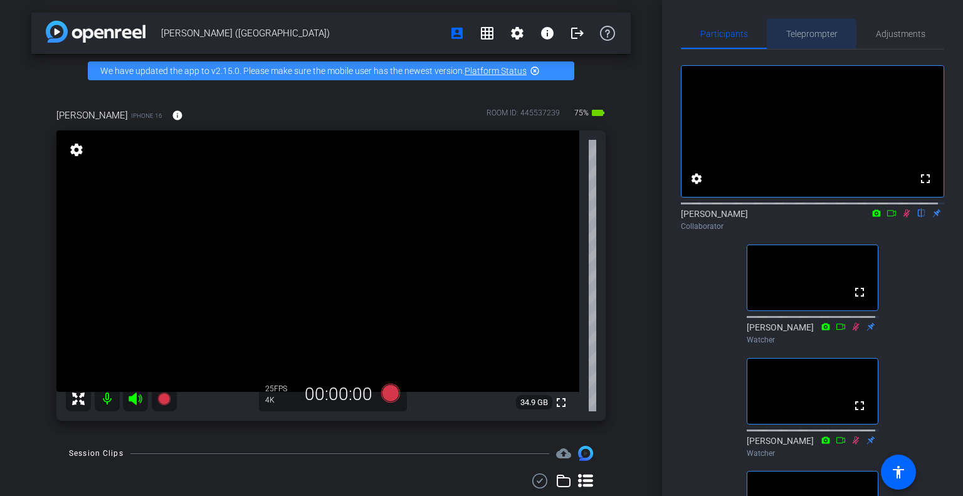
click at [792, 39] on span "Teleprompter" at bounding box center [811, 34] width 51 height 30
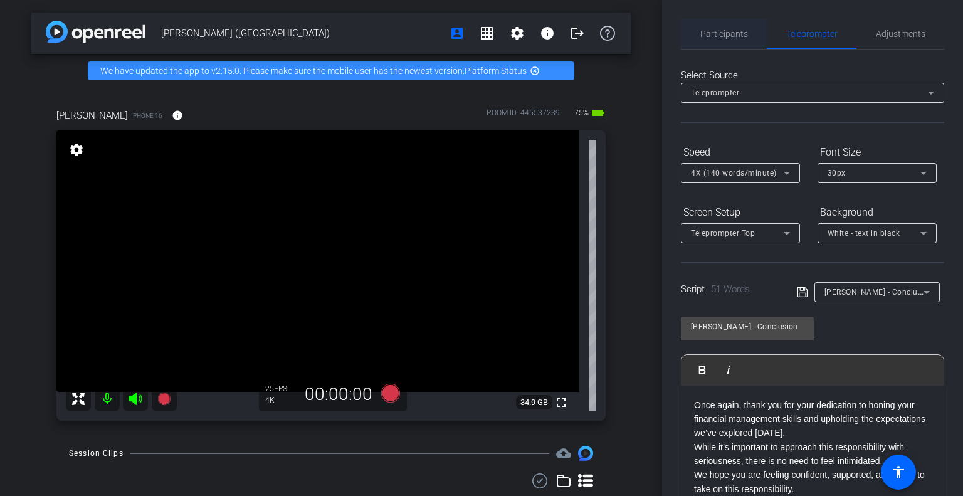
click at [722, 25] on span "Participants" at bounding box center [724, 34] width 48 height 30
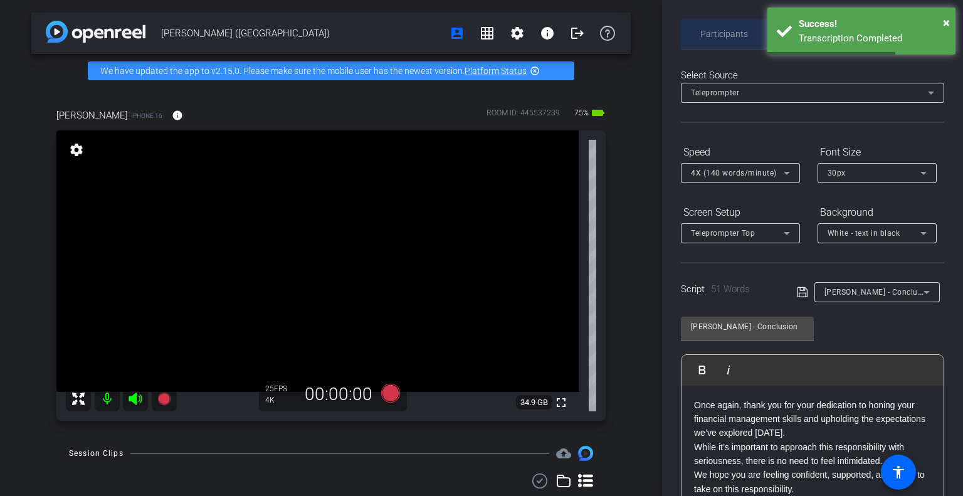
click at [742, 39] on span "Participants" at bounding box center [724, 34] width 48 height 30
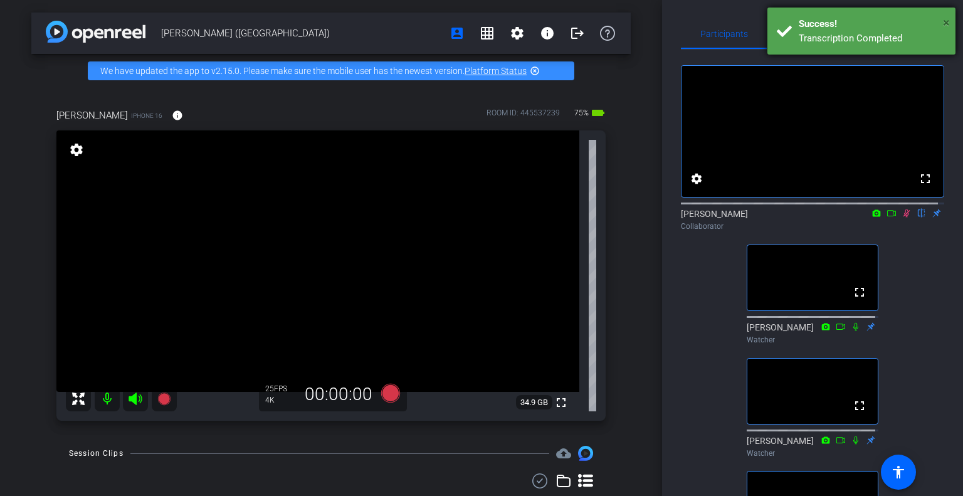
click at [948, 21] on span "×" at bounding box center [946, 22] width 7 height 15
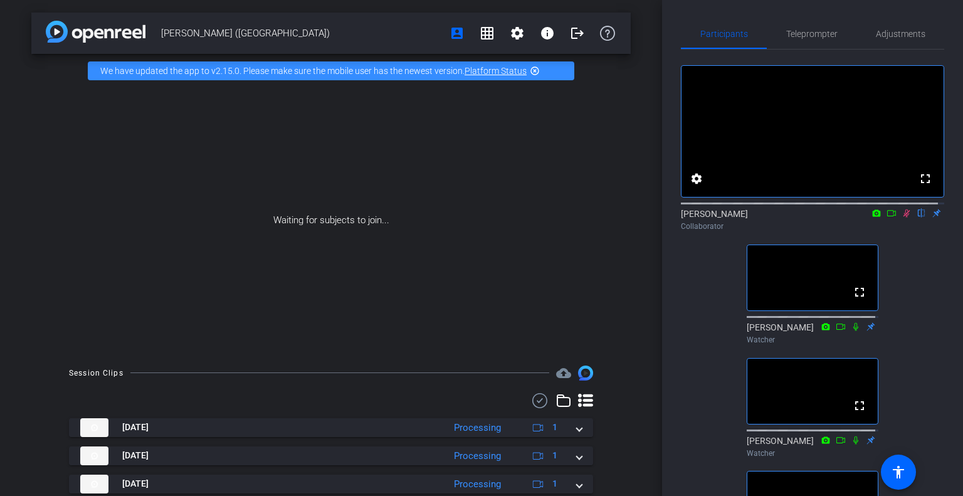
click at [903, 218] on icon at bounding box center [906, 213] width 7 height 8
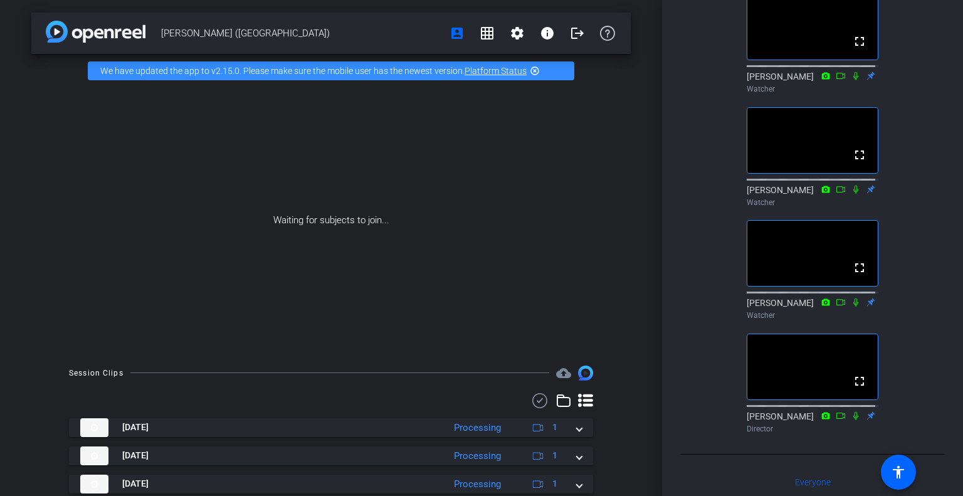
scroll to position [125, 0]
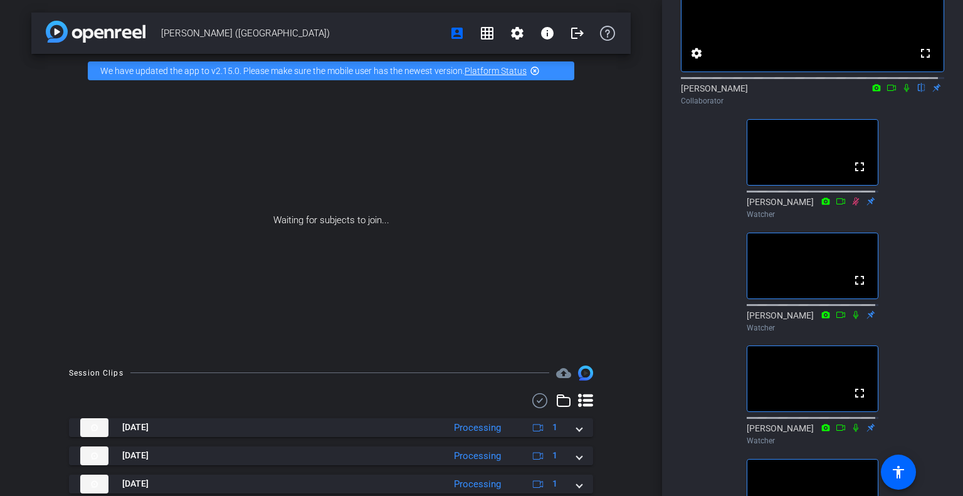
click at [901, 92] on icon at bounding box center [906, 87] width 10 height 9
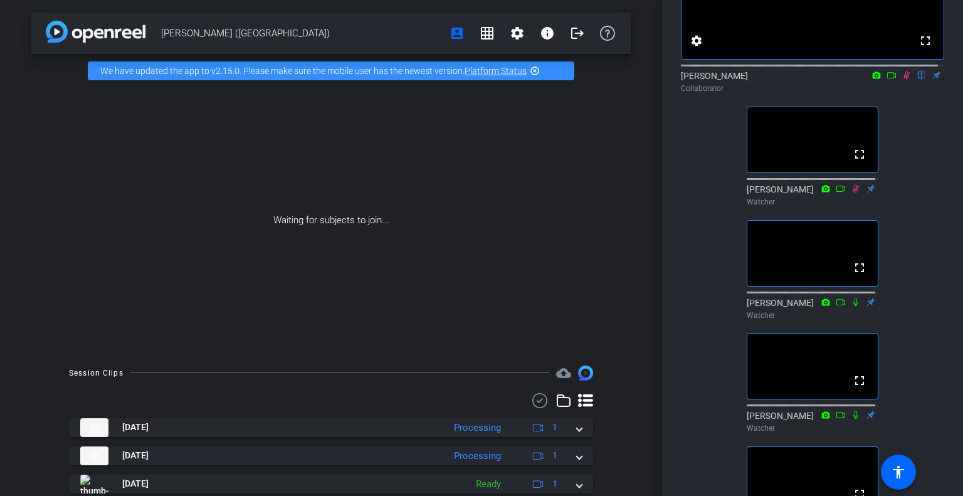
scroll to position [63, 0]
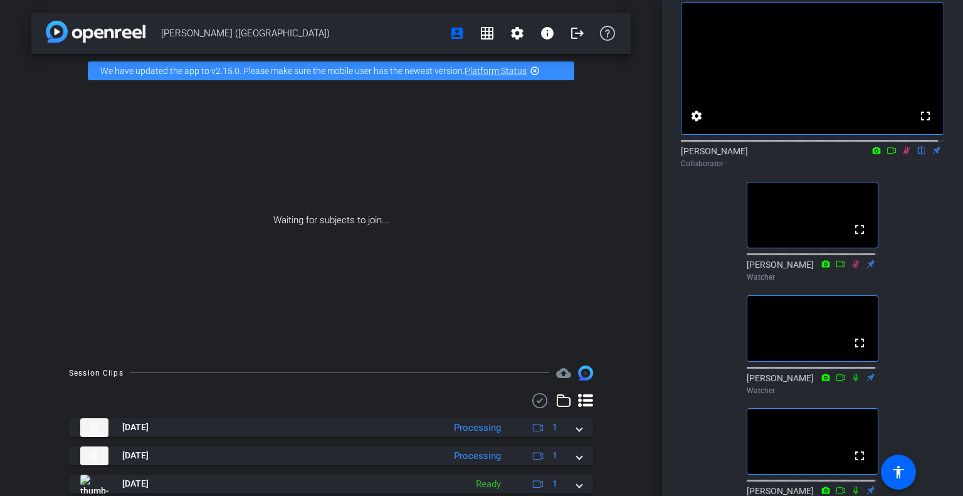
click at [918, 213] on div "fullscreen settings [PERSON_NAME] flip Collaborator fullscreen [PERSON_NAME] Wa…" at bounding box center [812, 306] width 263 height 639
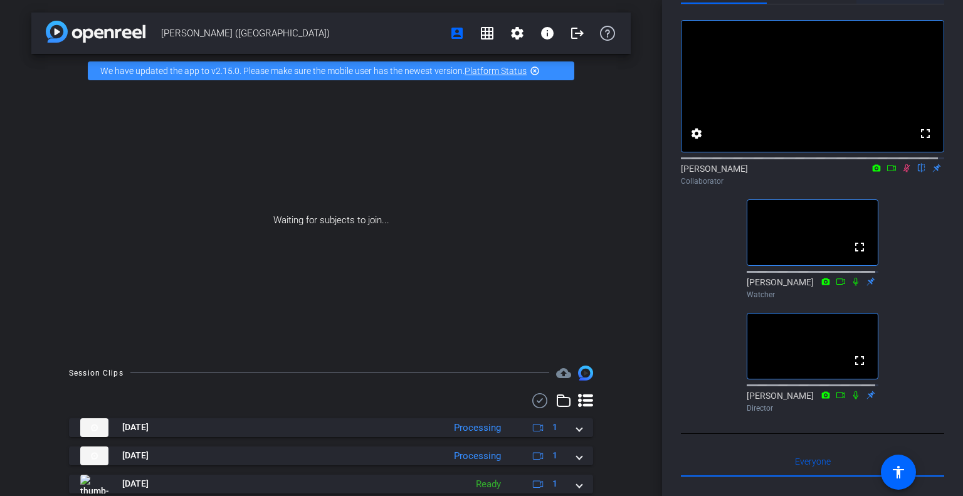
scroll to position [0, 0]
